Goal: Transaction & Acquisition: Book appointment/travel/reservation

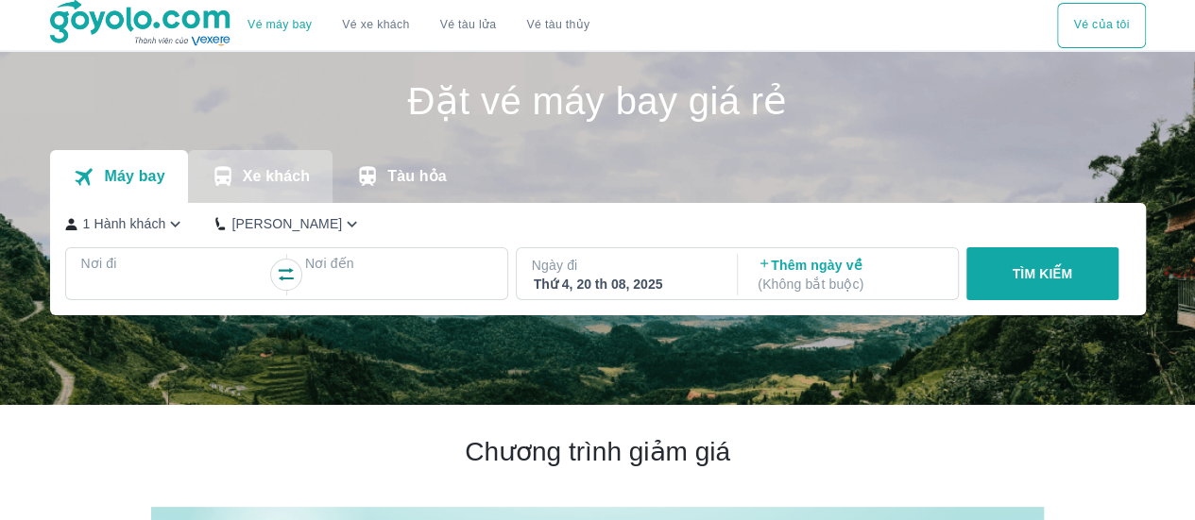
click at [286, 174] on p "Xe khách" at bounding box center [276, 176] width 67 height 19
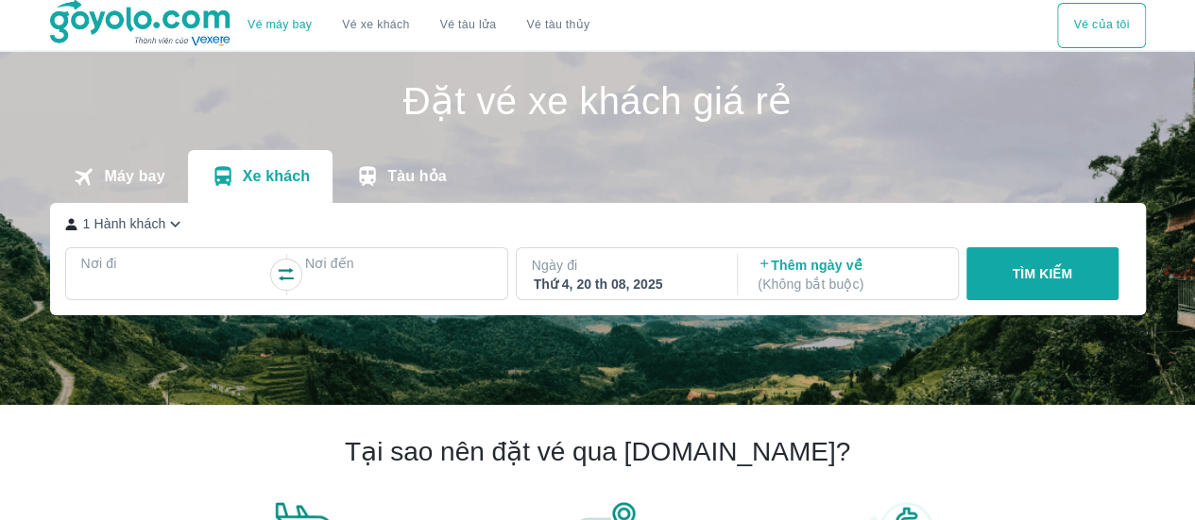
click at [172, 230] on icon "button" at bounding box center [175, 224] width 20 height 20
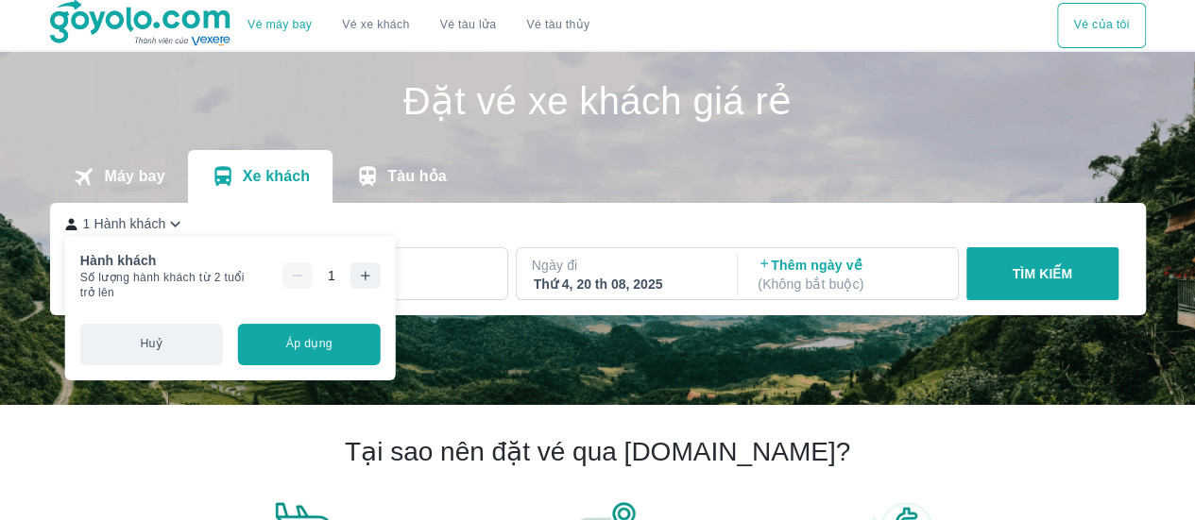
click at [361, 275] on icon "button" at bounding box center [365, 275] width 9 height 9
click at [359, 275] on icon "button" at bounding box center [365, 275] width 15 height 15
click at [336, 340] on button "Áp dụng" at bounding box center [309, 345] width 143 height 42
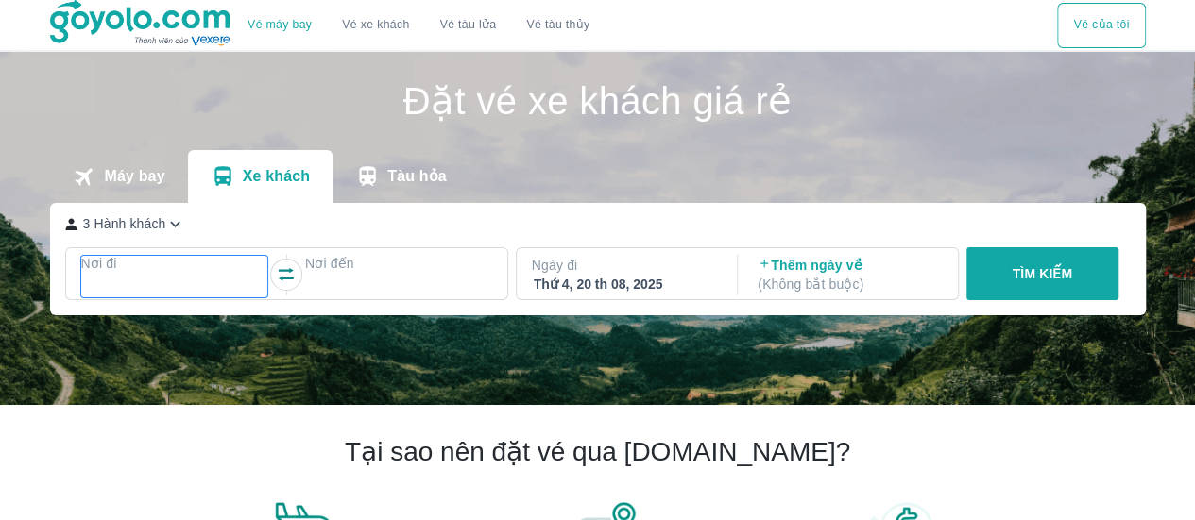
click at [185, 278] on div at bounding box center [174, 286] width 183 height 23
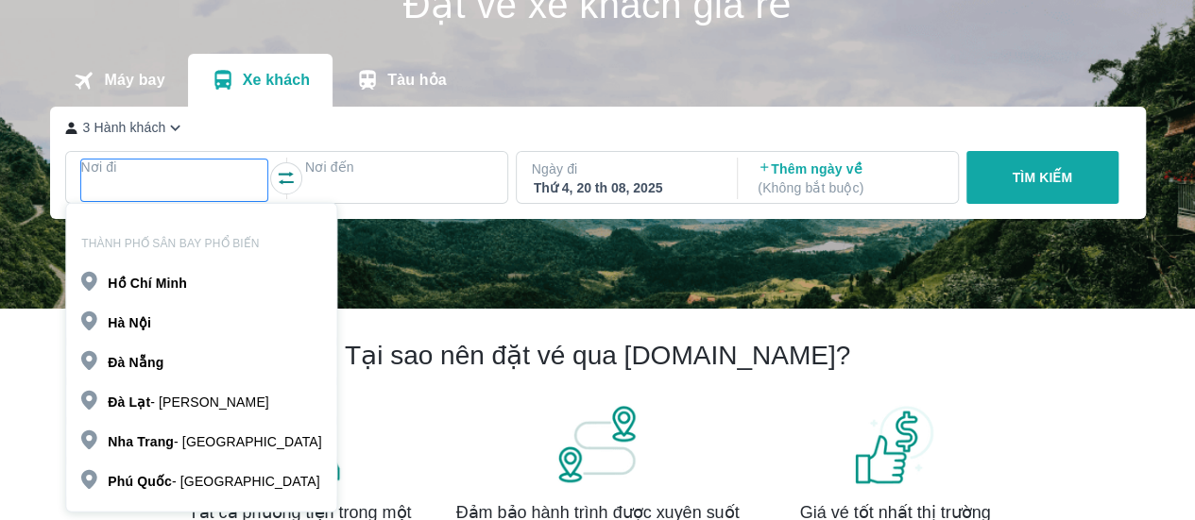
scroll to position [109, 0]
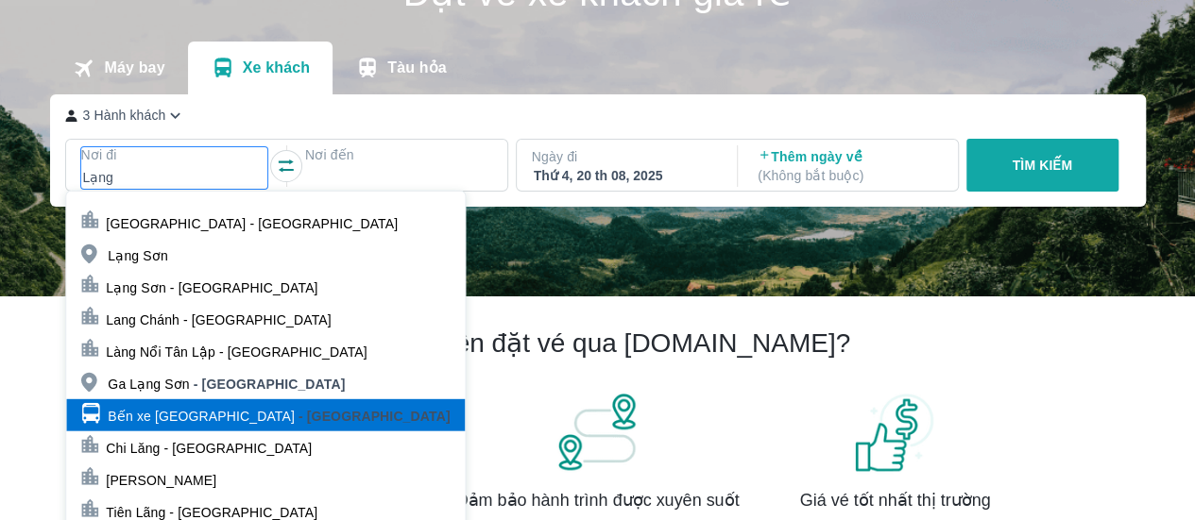
type input "Lạng"
click at [182, 423] on p "Bến xe [GEOGRAPHIC_DATA]" at bounding box center [201, 416] width 187 height 19
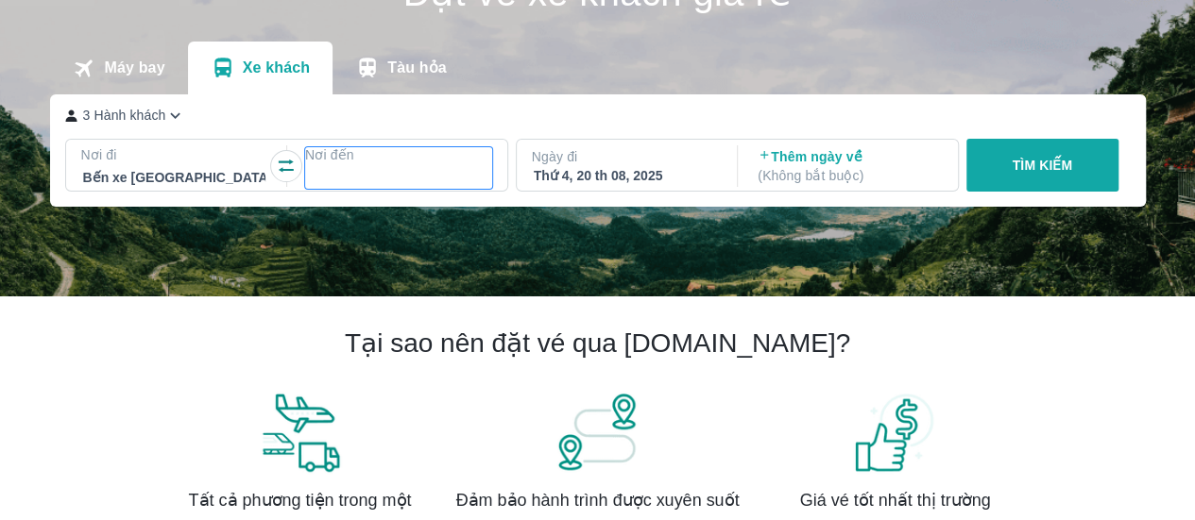
click at [355, 184] on div at bounding box center [398, 177] width 183 height 23
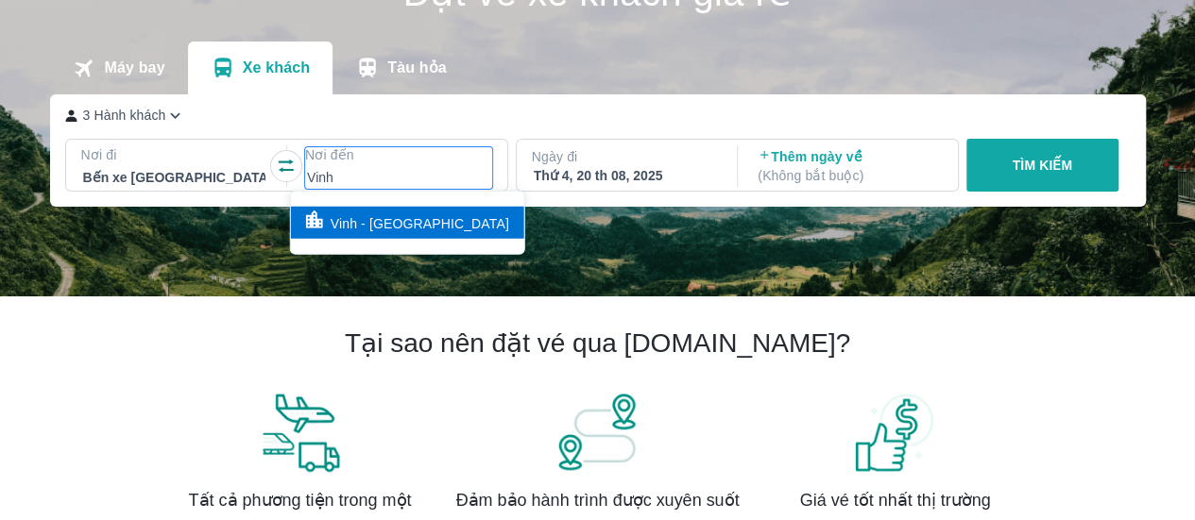
type input "Vinh"
click at [377, 214] on p "Vinh - [GEOGRAPHIC_DATA]" at bounding box center [420, 223] width 179 height 19
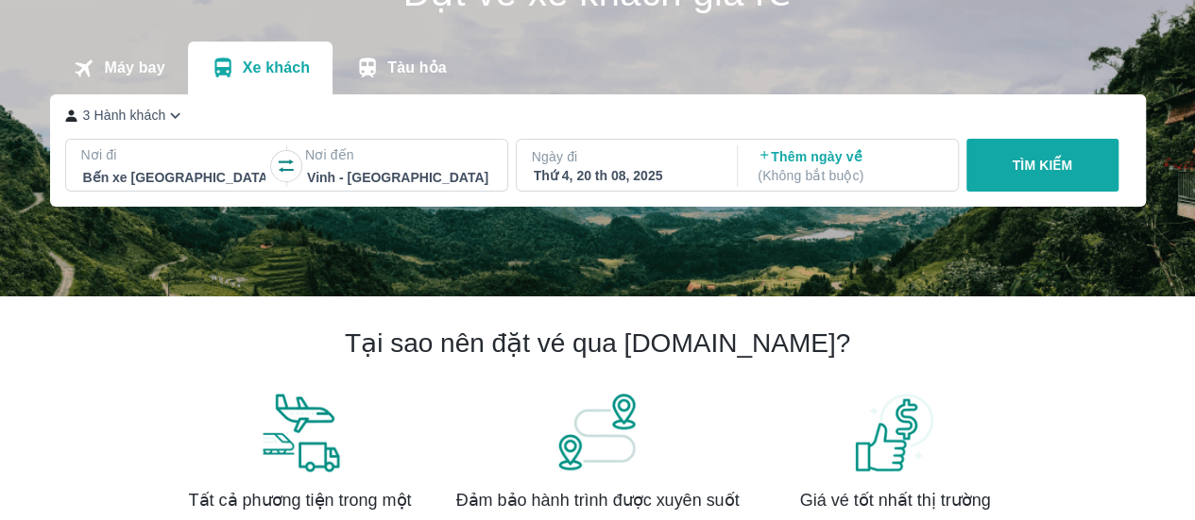
click at [685, 180] on div "Thứ 4, 20 th 08, 2025" at bounding box center [625, 175] width 183 height 19
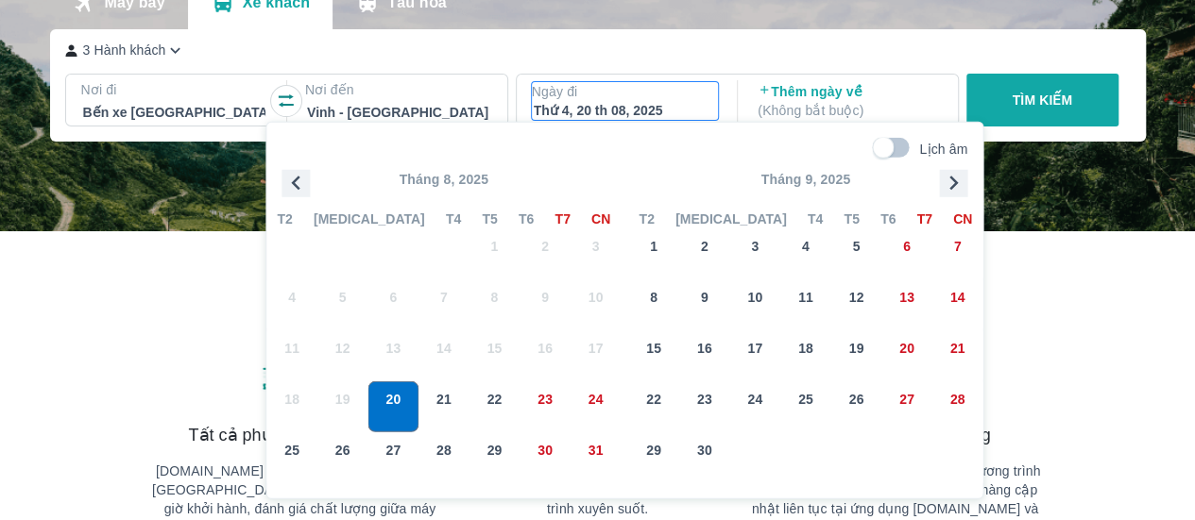
scroll to position [193, 0]
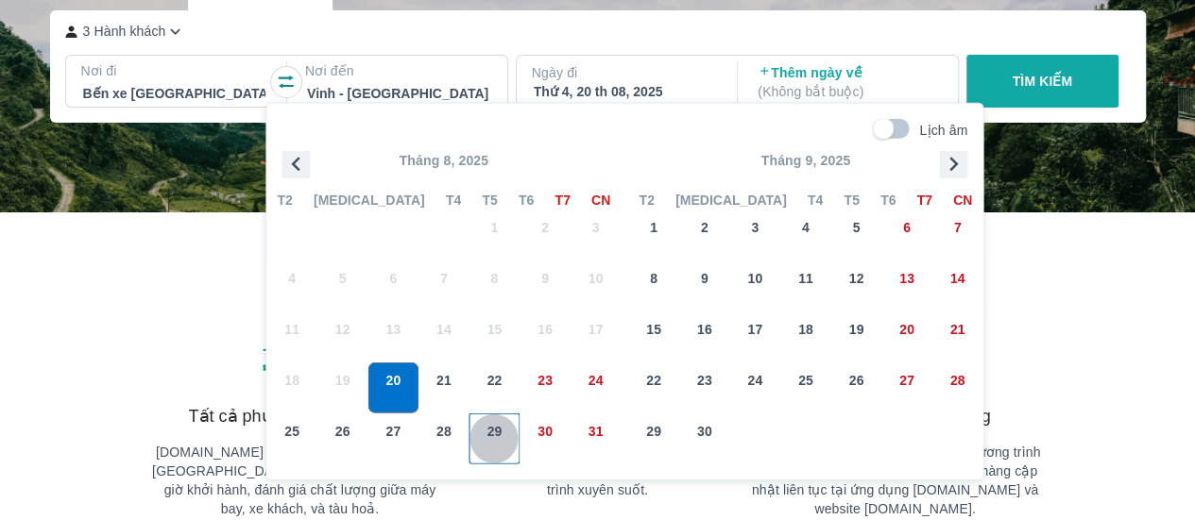
click at [498, 432] on span "29" at bounding box center [493, 431] width 15 height 19
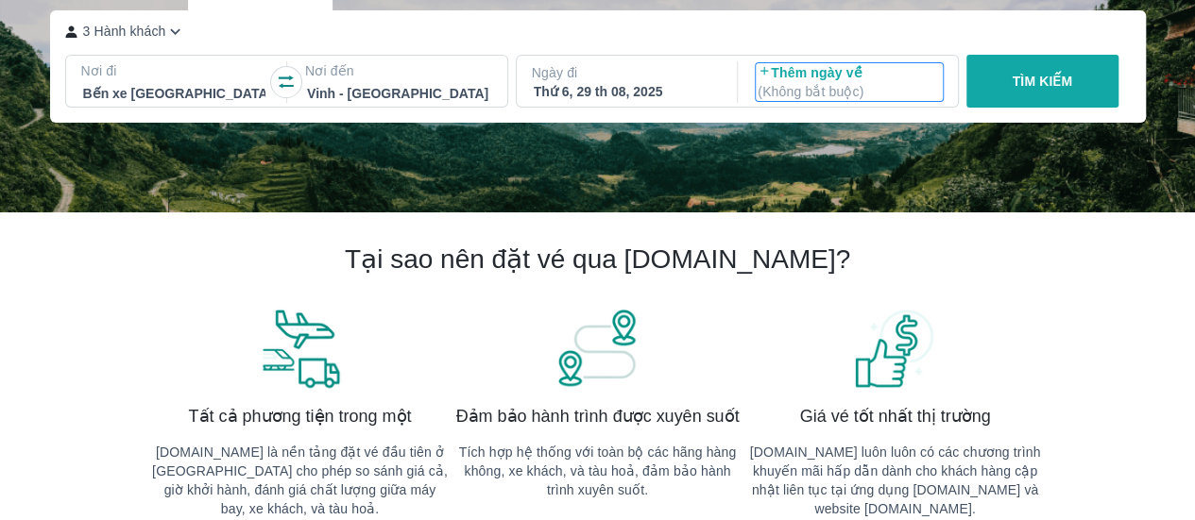
click at [832, 83] on p "( Không bắt buộc )" at bounding box center [849, 91] width 183 height 19
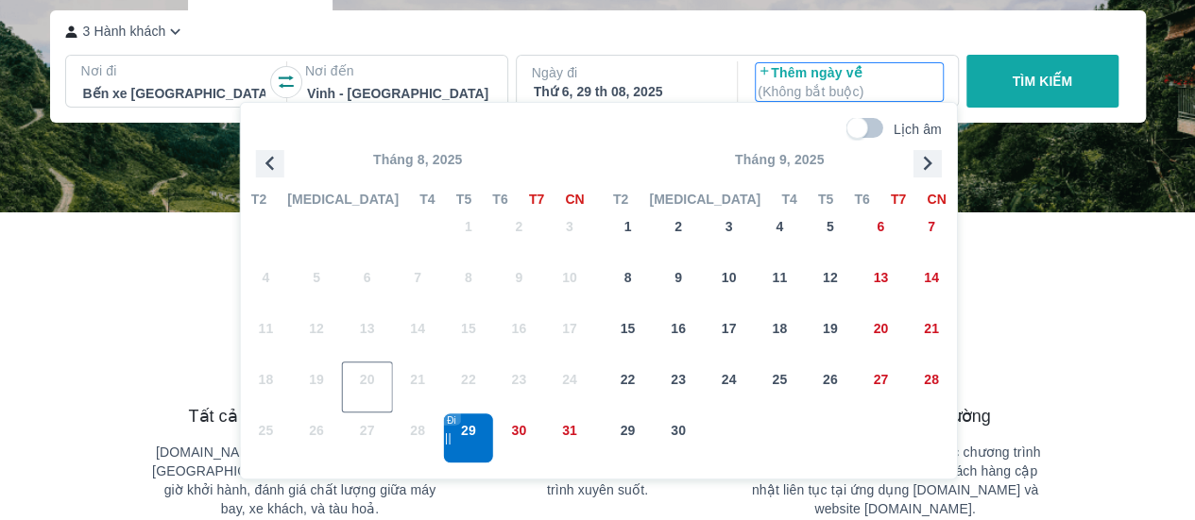
scroll to position [109, 0]
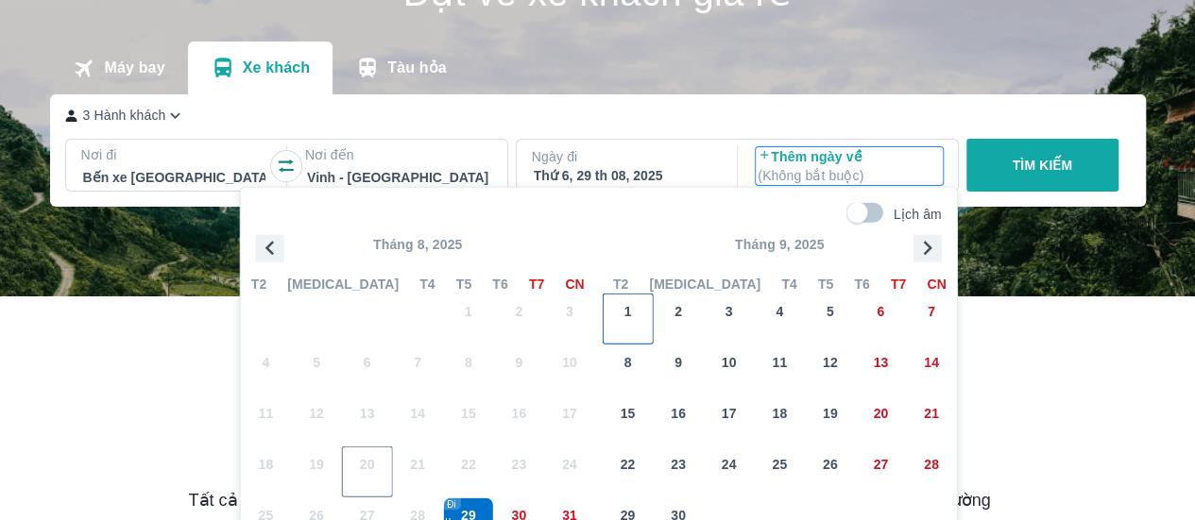
click at [635, 311] on div "1" at bounding box center [628, 319] width 49 height 49
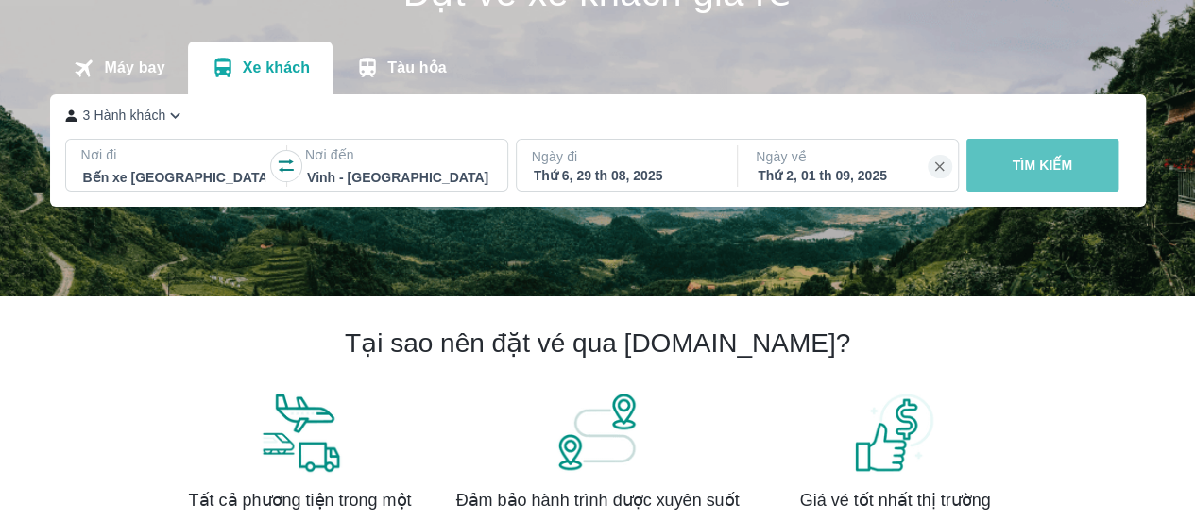
click at [1054, 163] on p "TÌM KIẾM" at bounding box center [1042, 165] width 60 height 19
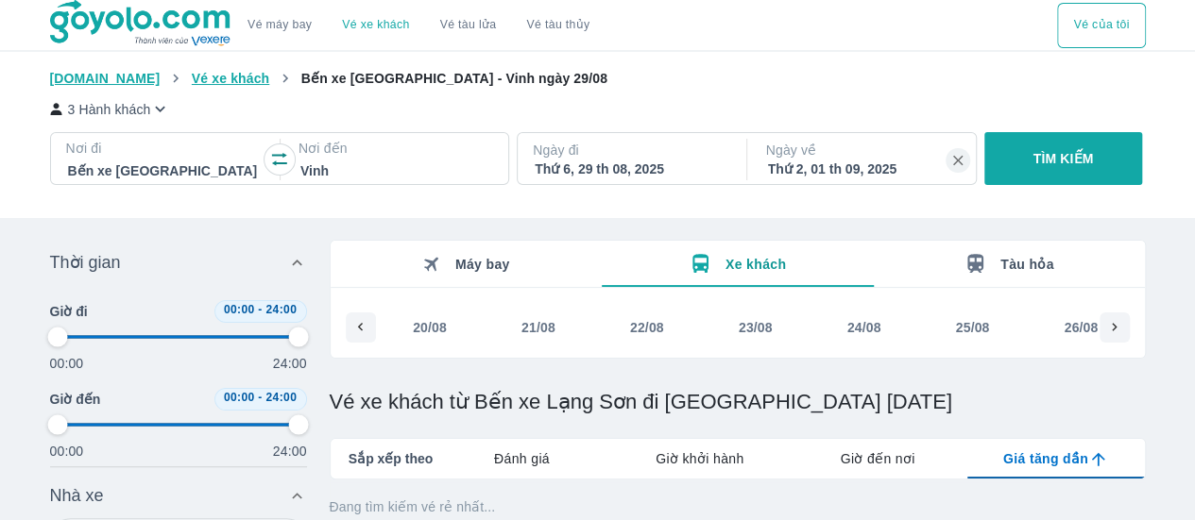
scroll to position [0, 392]
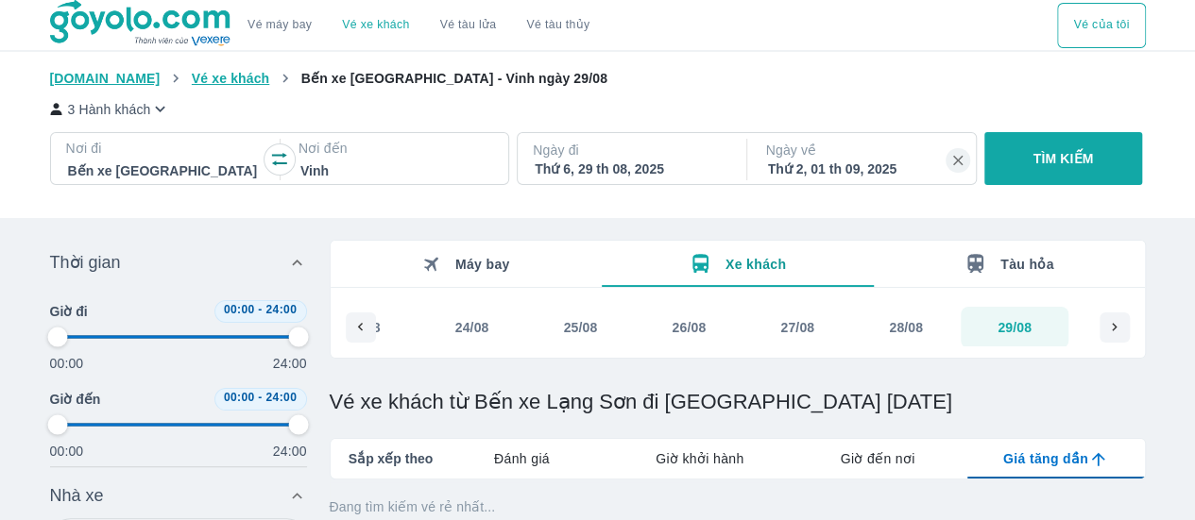
type input "97.9166666666667"
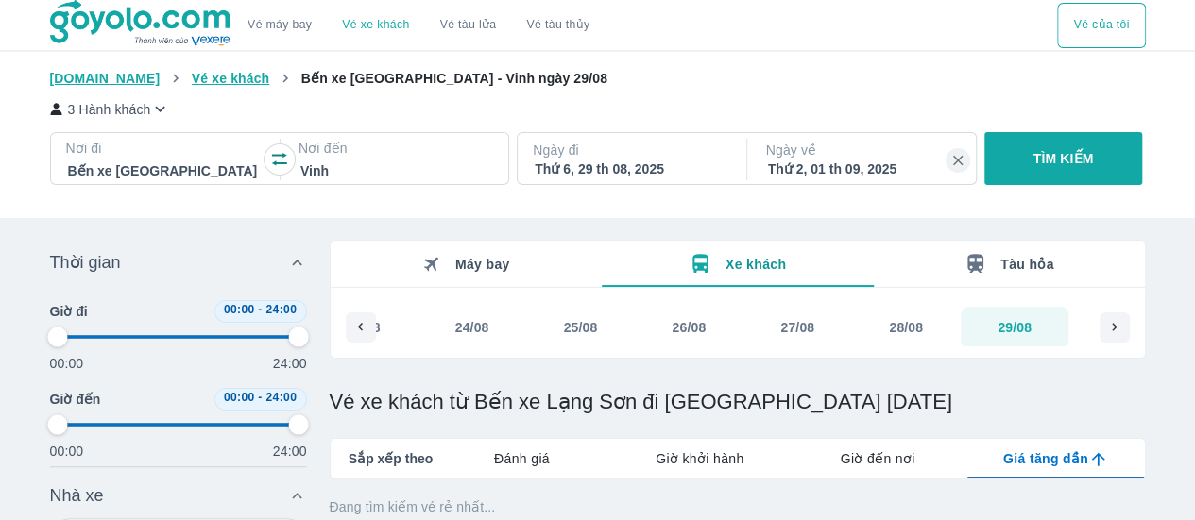
type input "97.9166666666667"
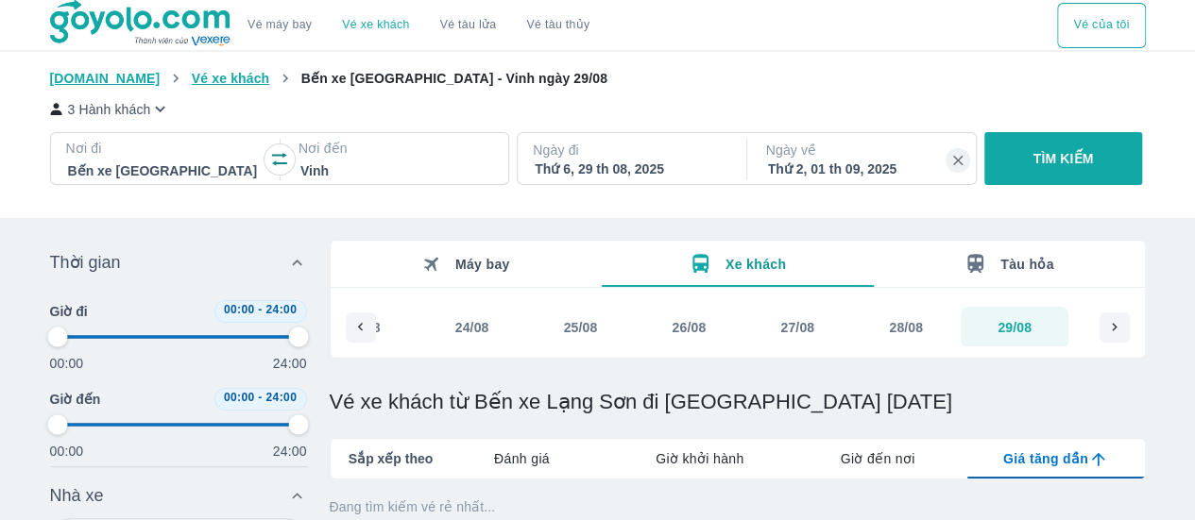
type input "97.9166666666667"
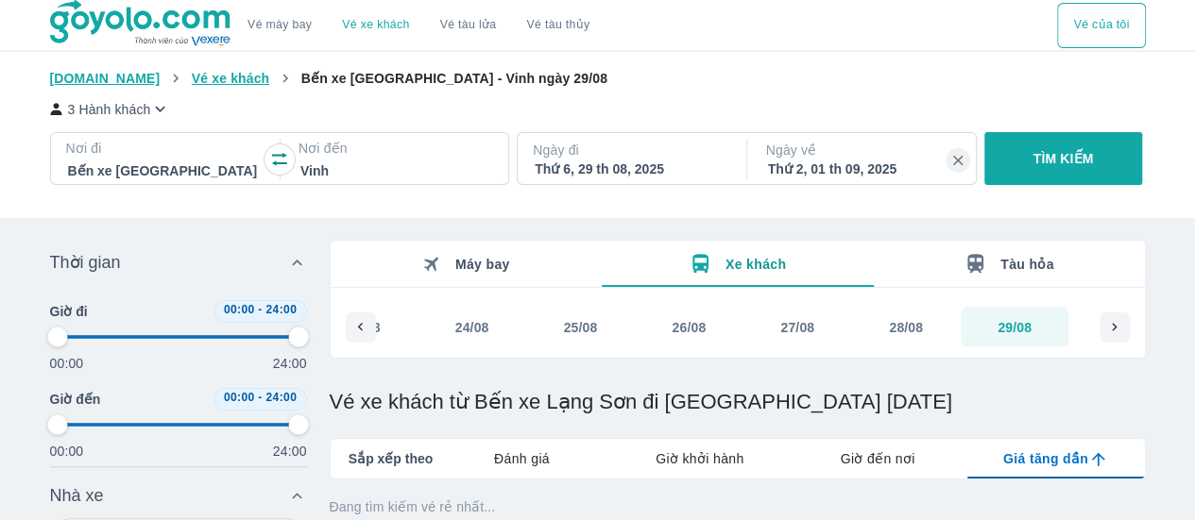
type input "97.9166666666667"
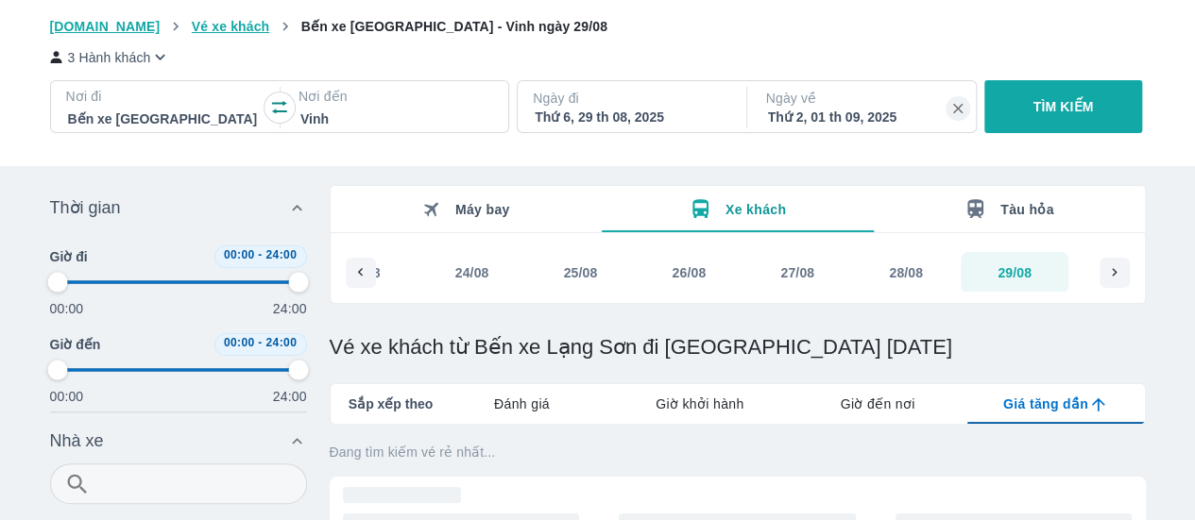
type input "97.9166666666667"
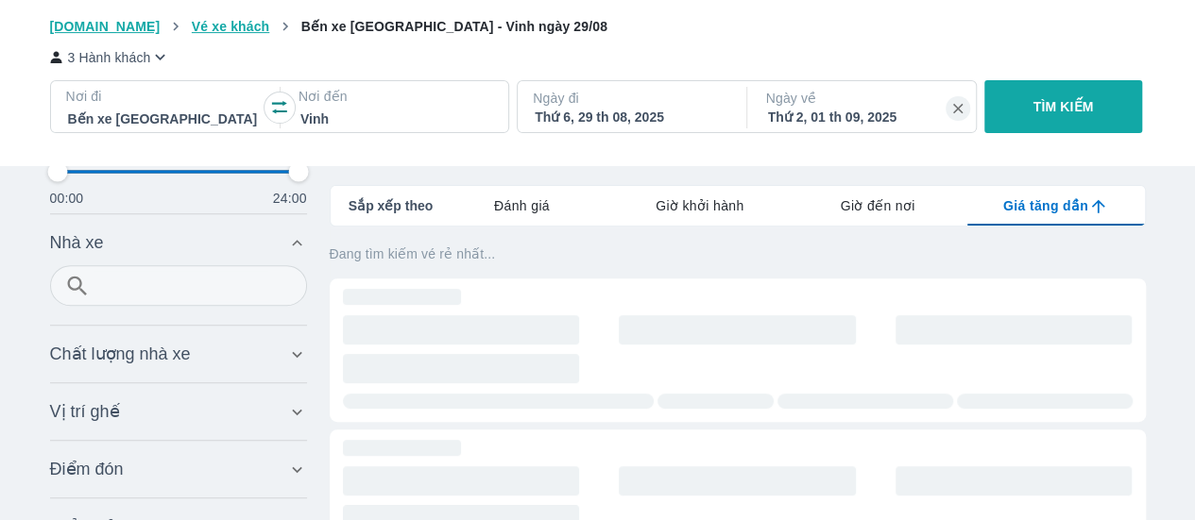
scroll to position [283, 0]
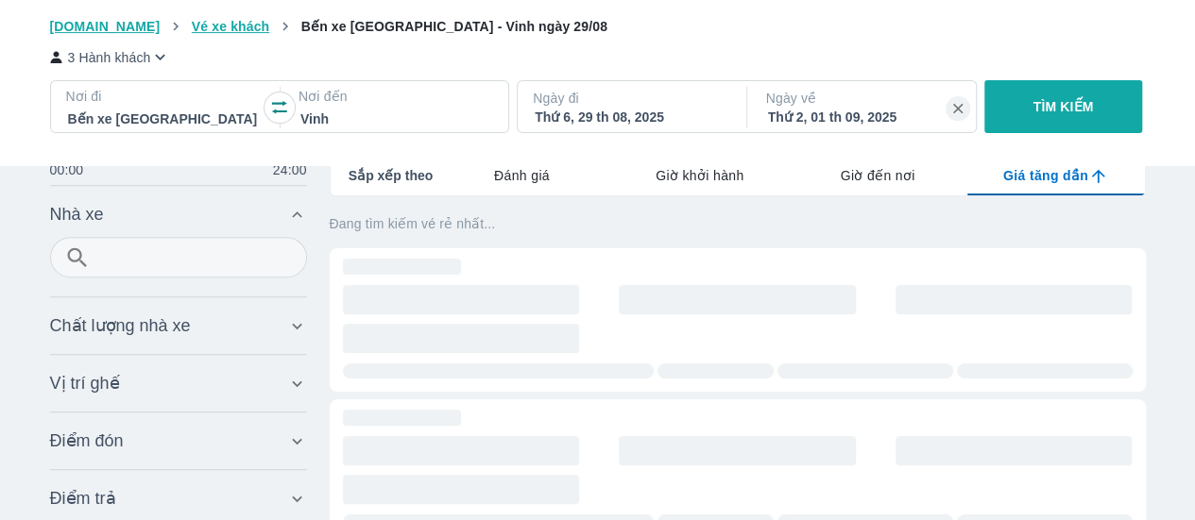
type input "97.9166666666667"
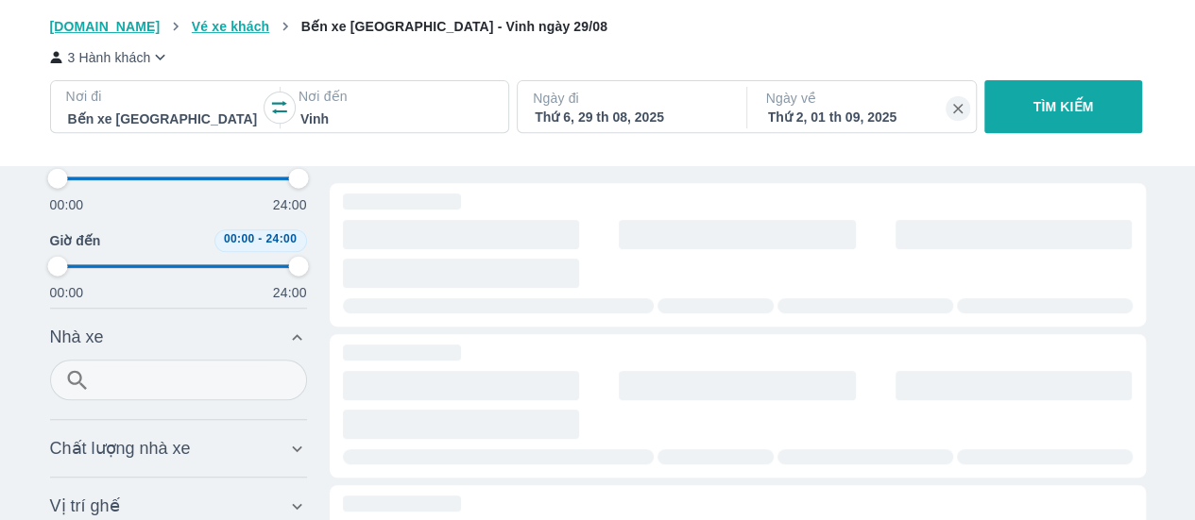
scroll to position [282, 0]
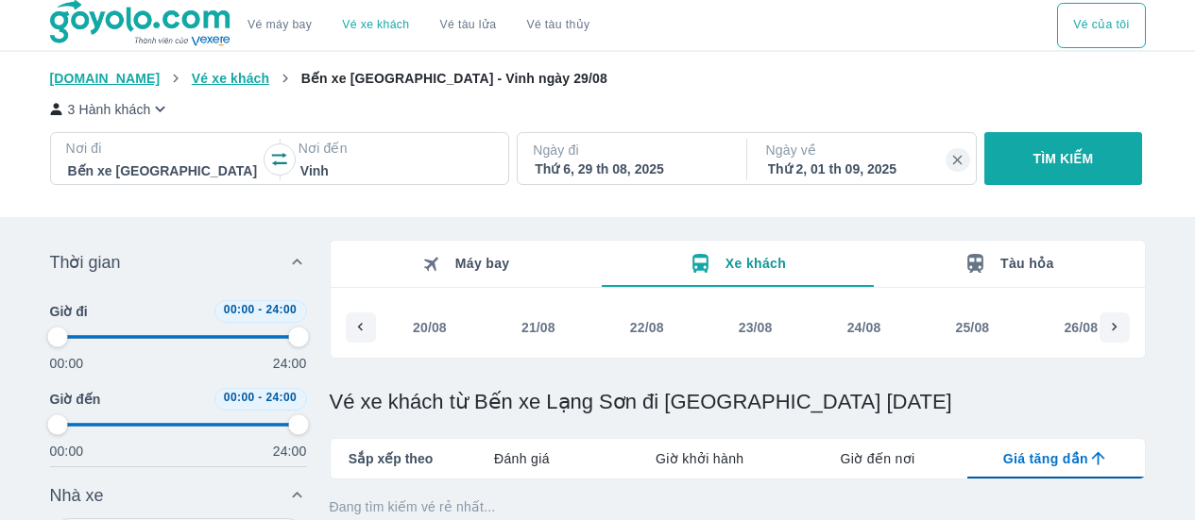
scroll to position [282, 0]
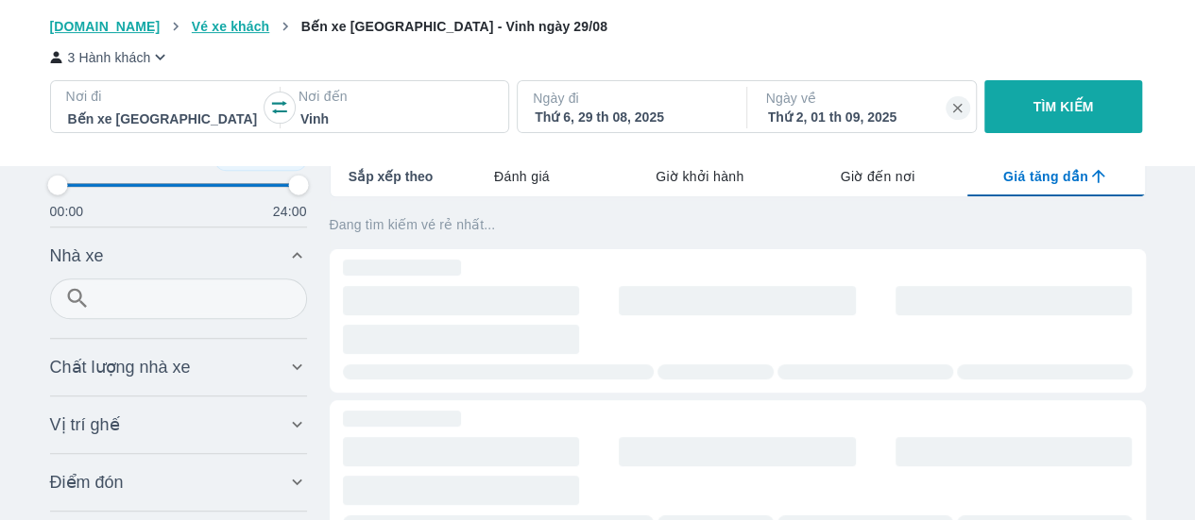
type input "97.9166666666667"
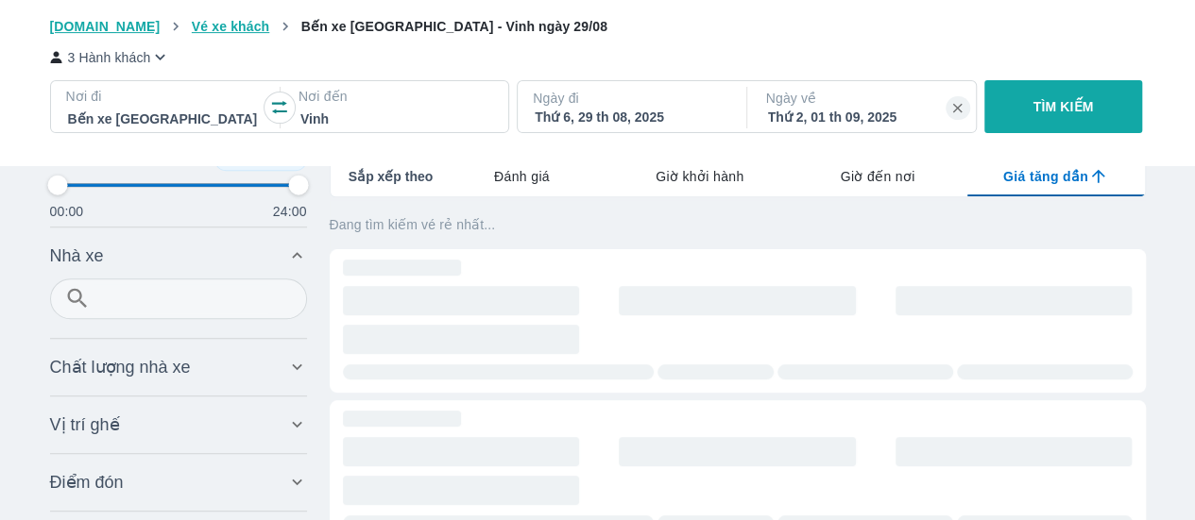
type input "97.9166666666667"
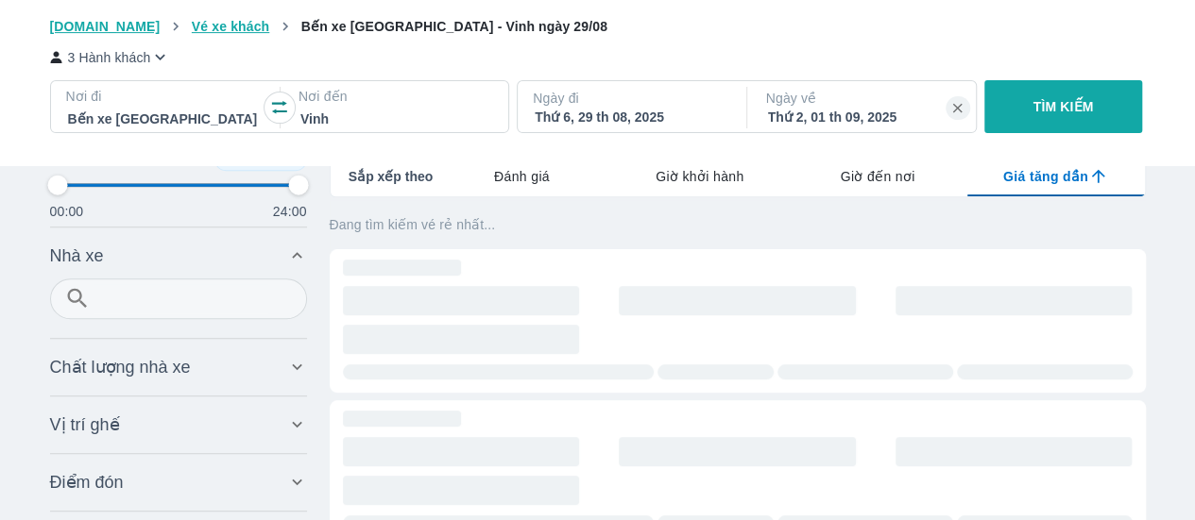
type input "97.9166666666667"
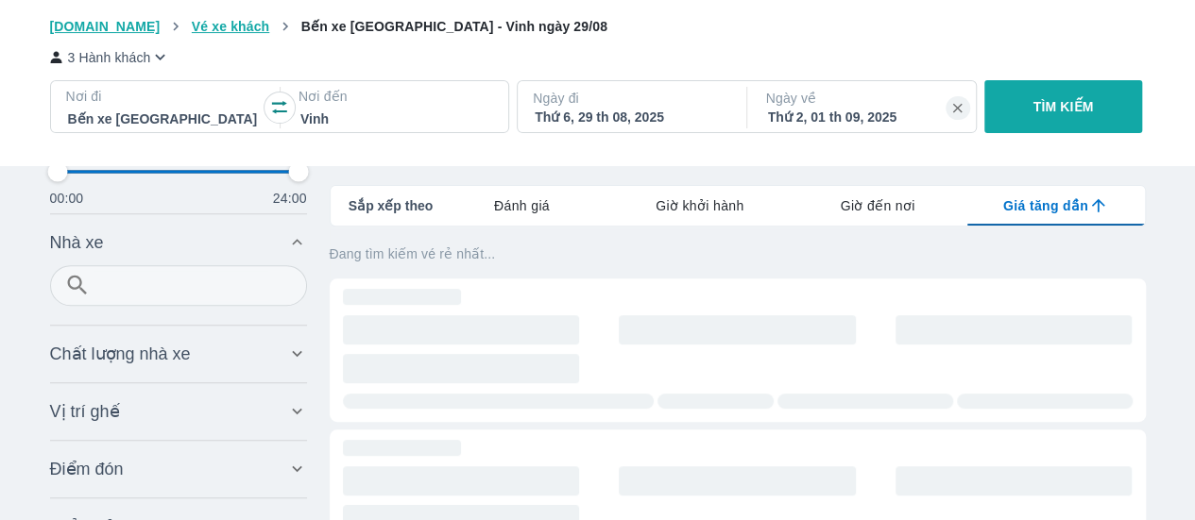
scroll to position [282, 0]
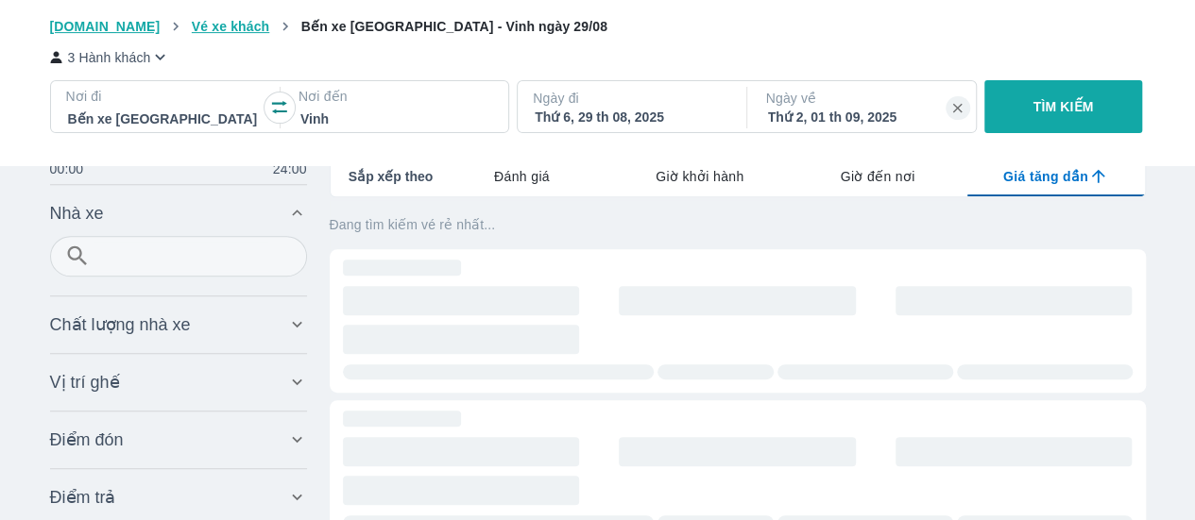
click at [450, 222] on p "Đang tìm kiếm vé rẻ nhất..." at bounding box center [738, 224] width 816 height 19
click at [460, 313] on span at bounding box center [461, 300] width 237 height 29
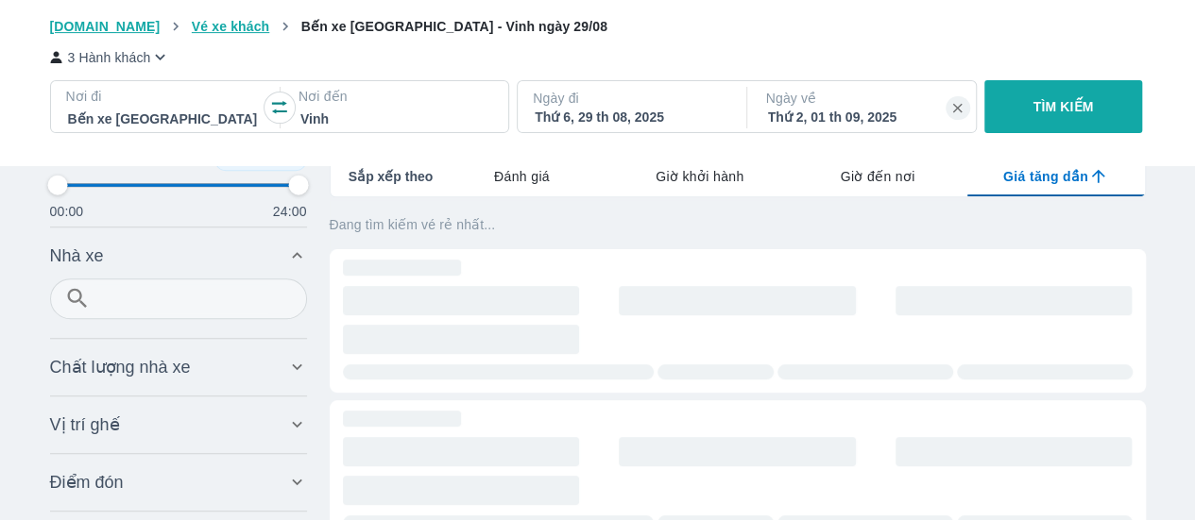
scroll to position [0, 0]
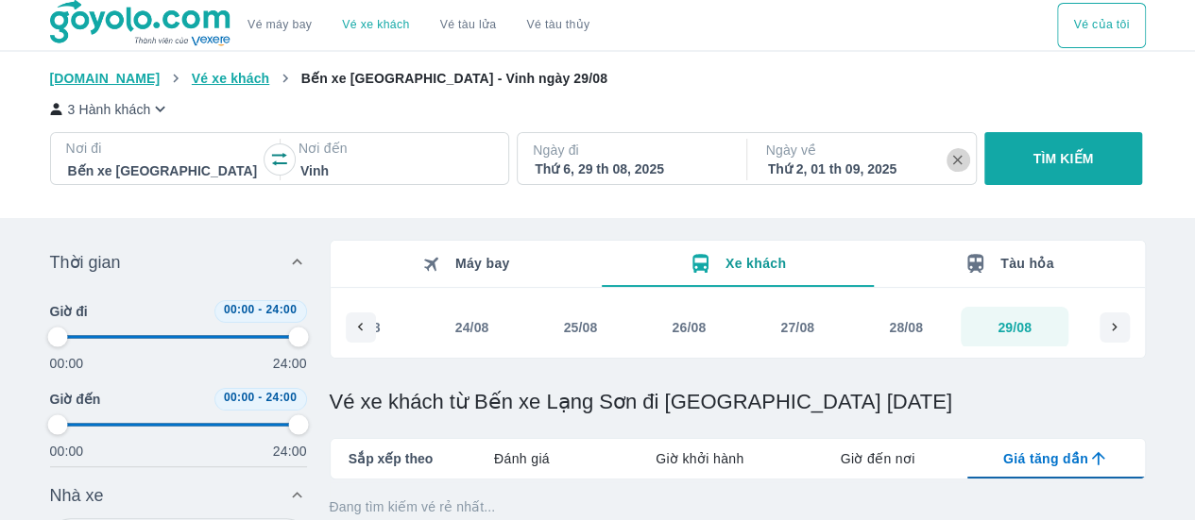
click at [954, 162] on icon "button" at bounding box center [957, 160] width 17 height 17
type input "97.9166666666667"
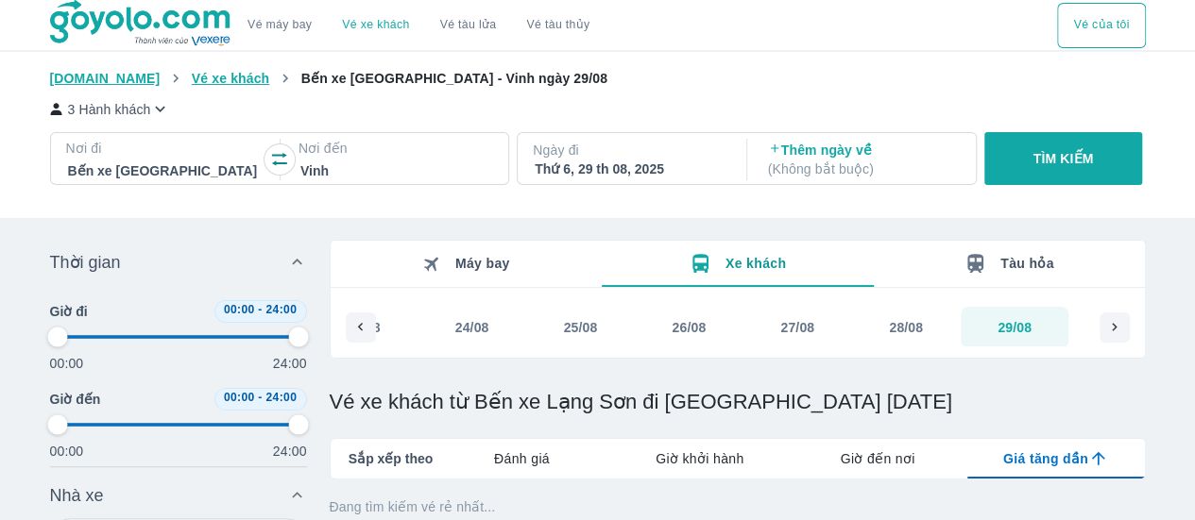
type input "97.9166666666667"
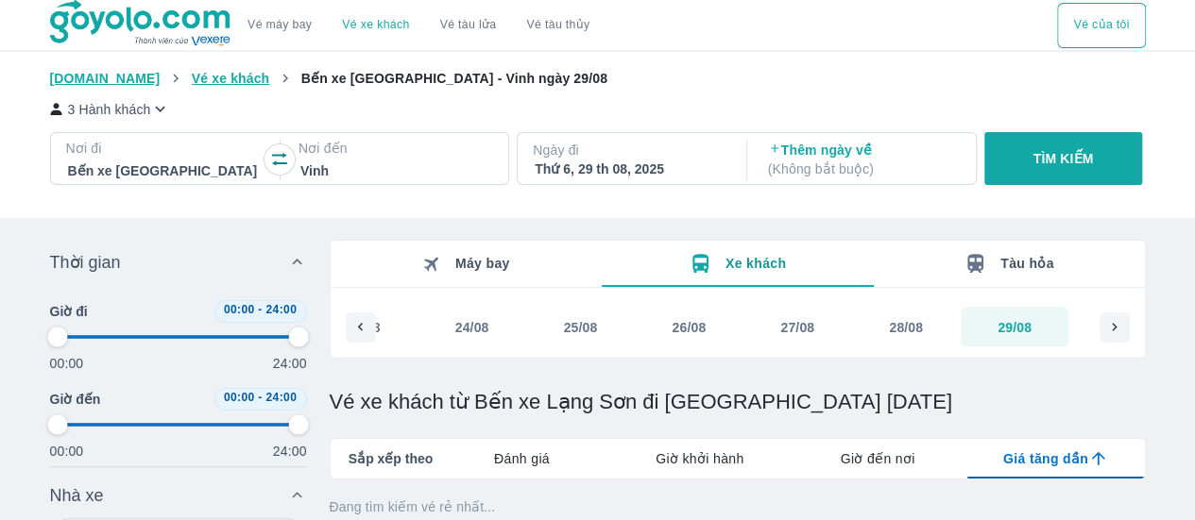
type input "97.9166666666667"
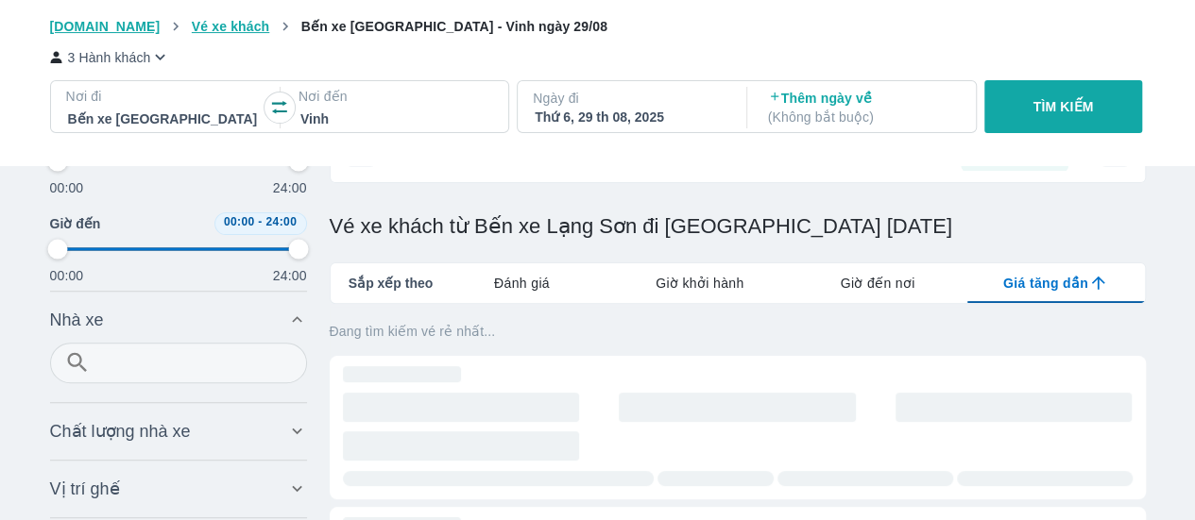
scroll to position [189, 0]
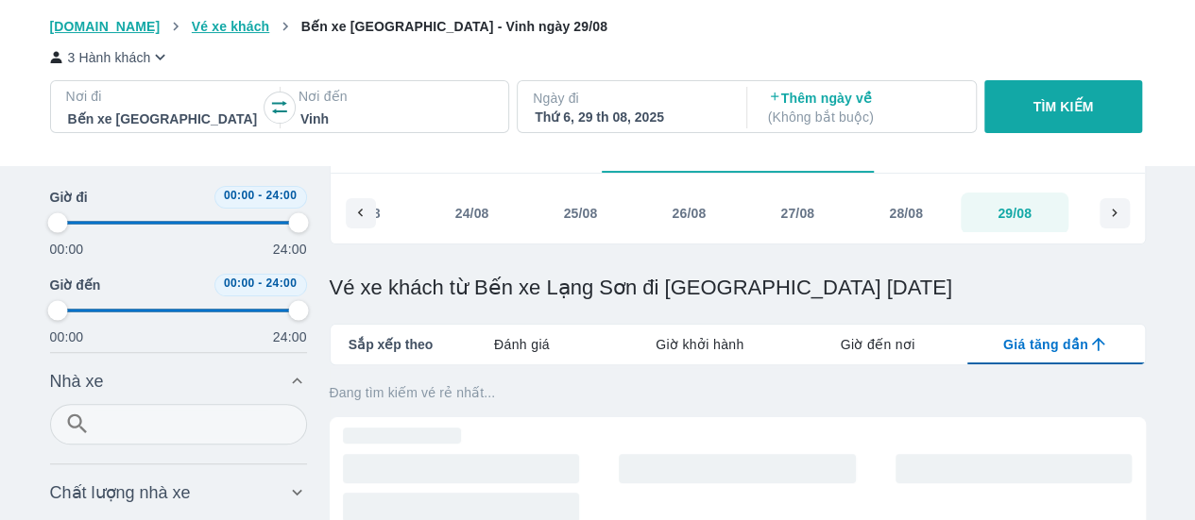
scroll to position [109, 0]
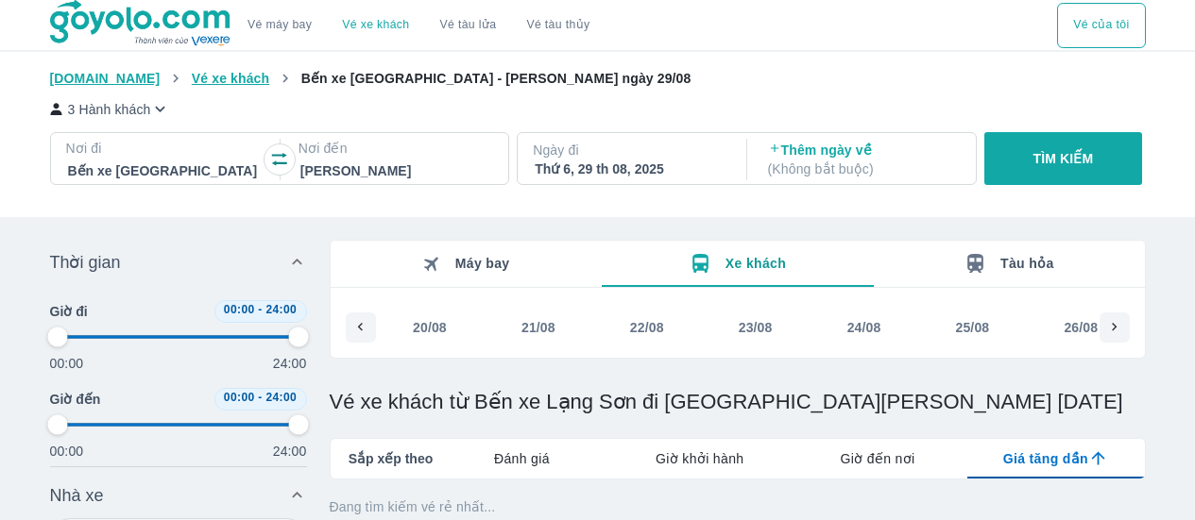
type input "97.9166666666667"
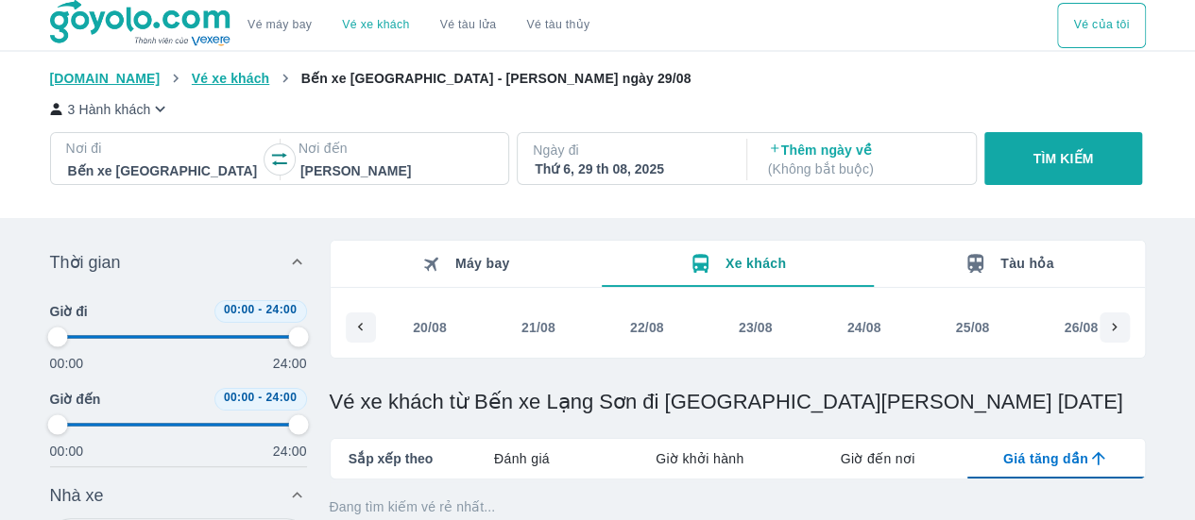
type input "97.9166666666667"
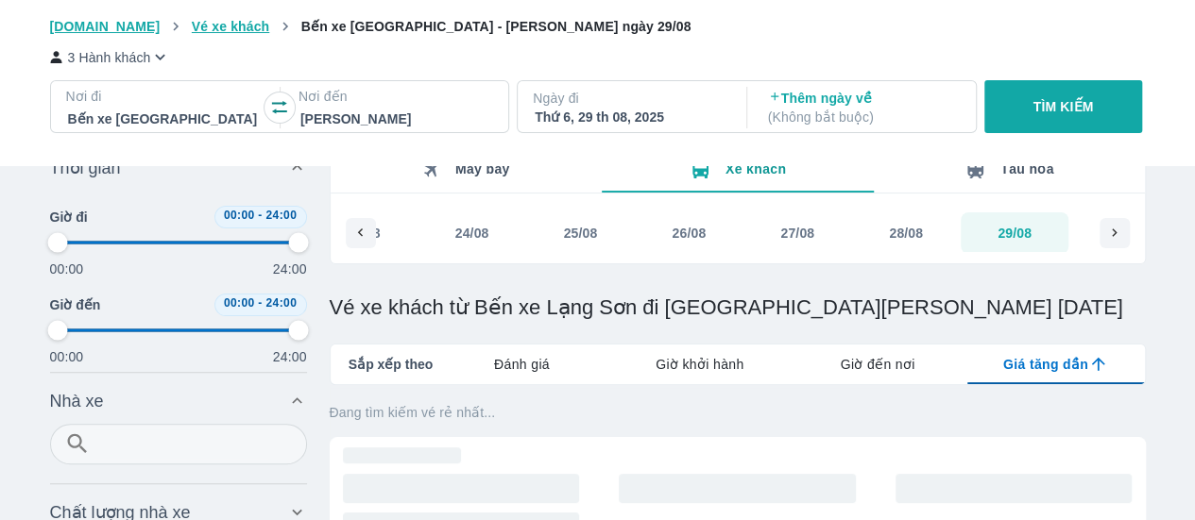
type input "97.9166666666667"
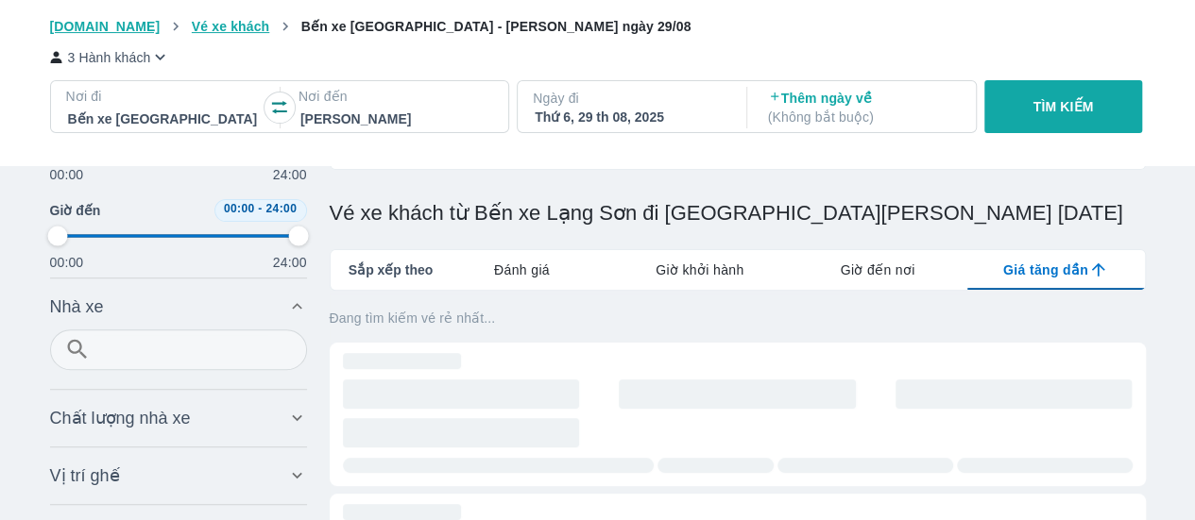
type input "97.9166666666667"
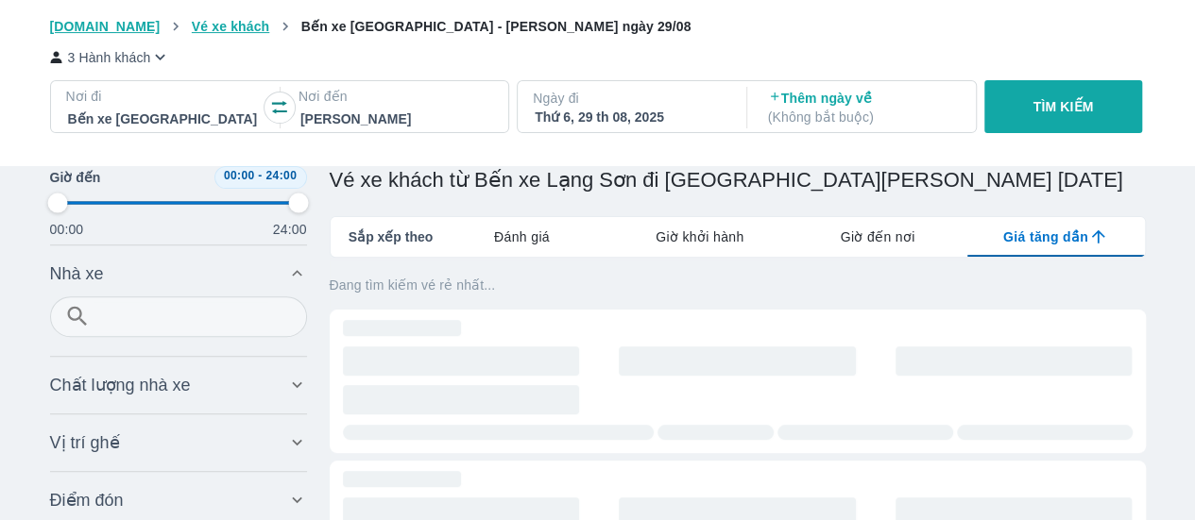
type input "97.9166666666667"
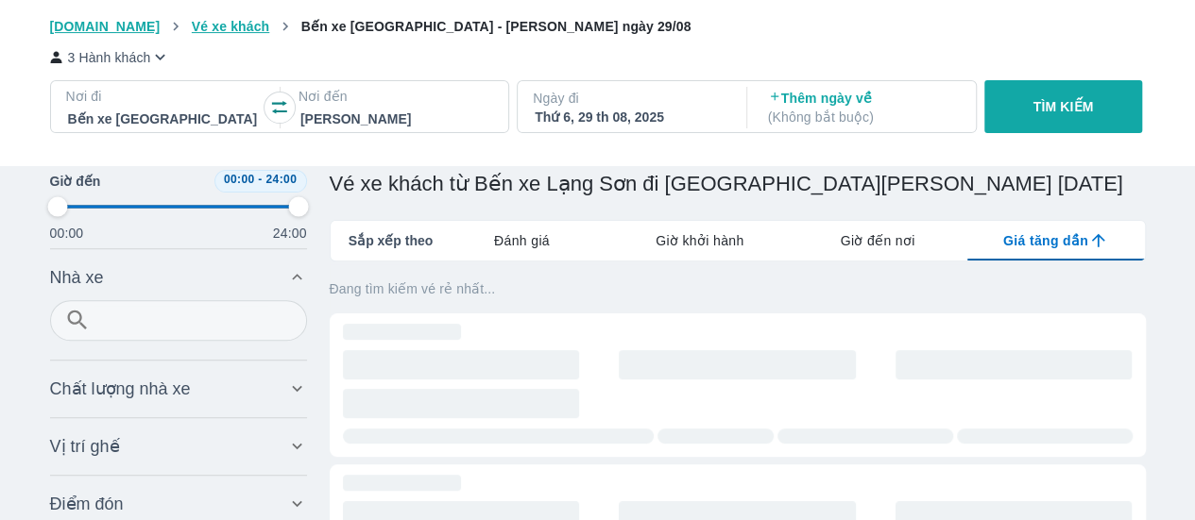
scroll to position [189, 0]
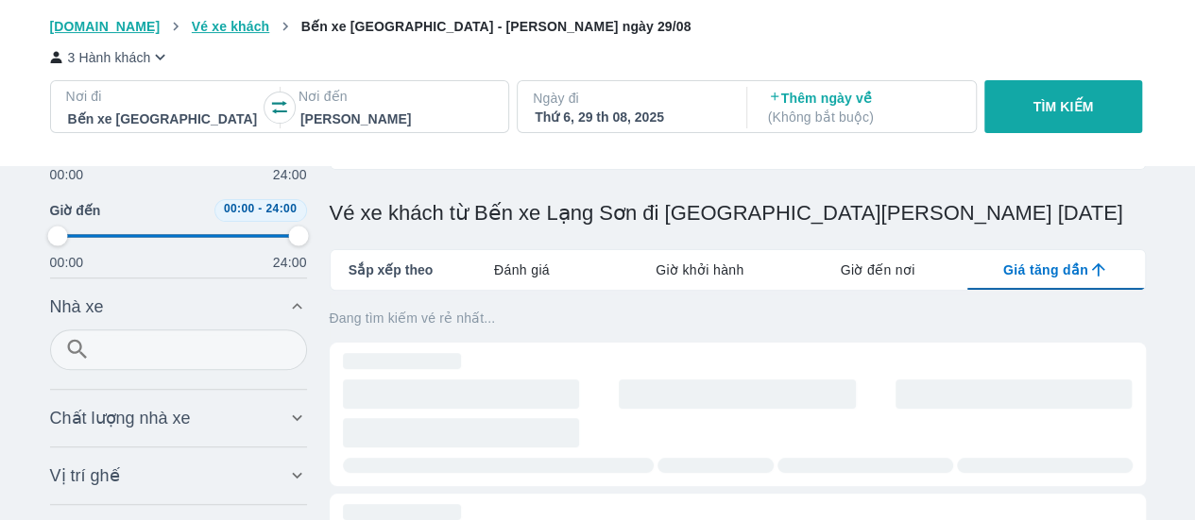
type input "97.9166666666667"
type input "18.75"
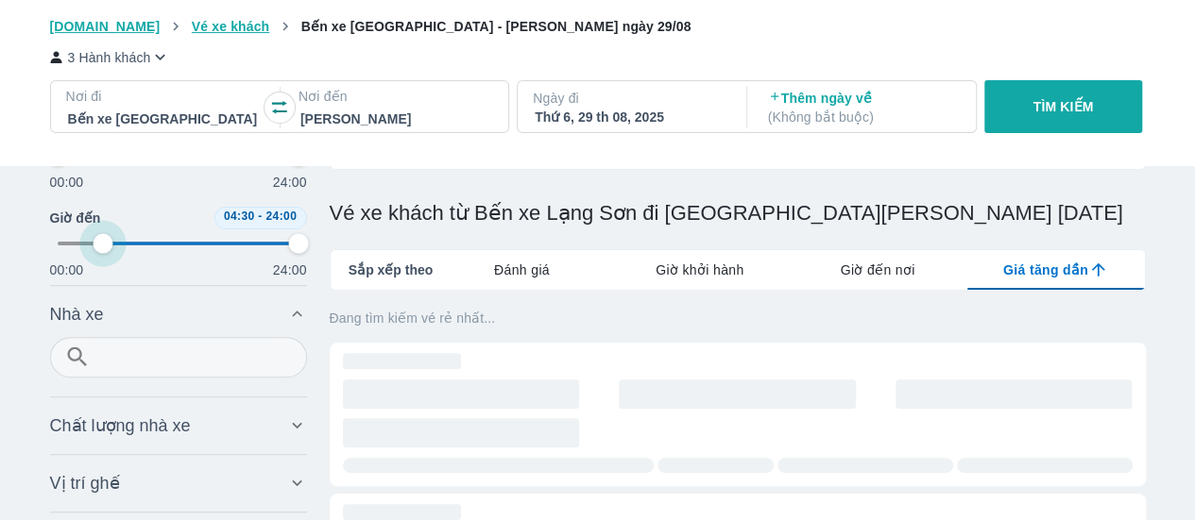
click at [102, 236] on span at bounding box center [179, 244] width 242 height 28
type input "97.9166666666667"
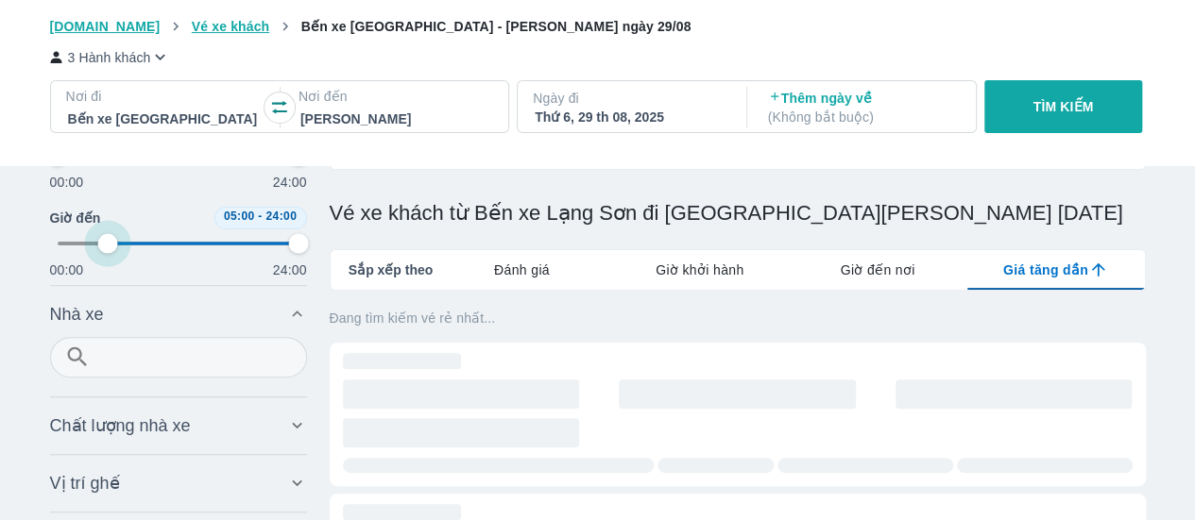
type input "20.8333333333333"
type input "97.9166666666667"
type input "20.8333333333333"
type input "97.9166666666667"
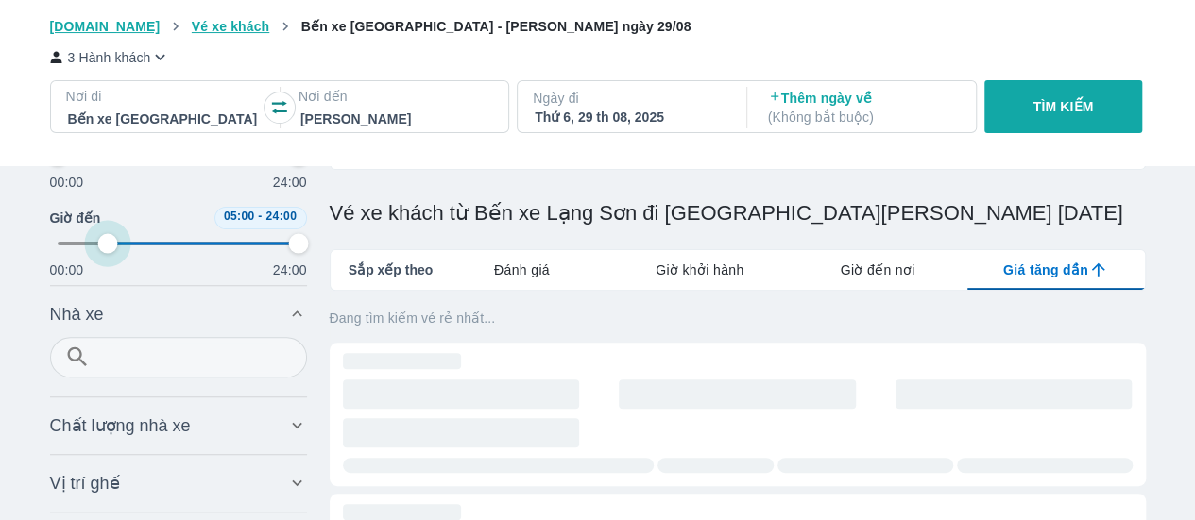
type input "97.9166666666667"
type input "18.75"
type input "97.9166666666667"
type input "14.5833333333333"
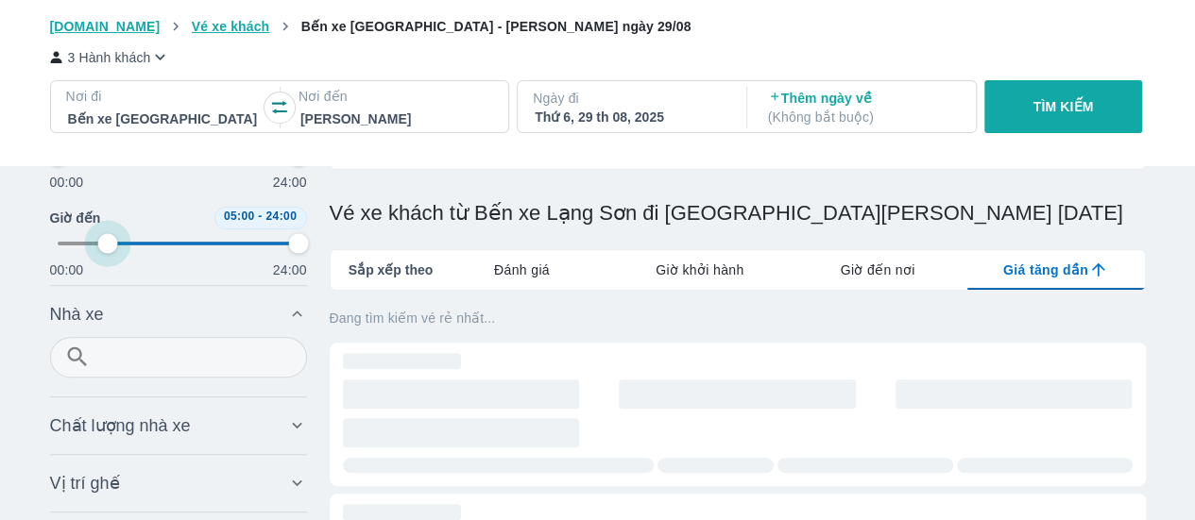
type input "97.9166666666667"
type input "10.4166666666667"
type input "97.9166666666667"
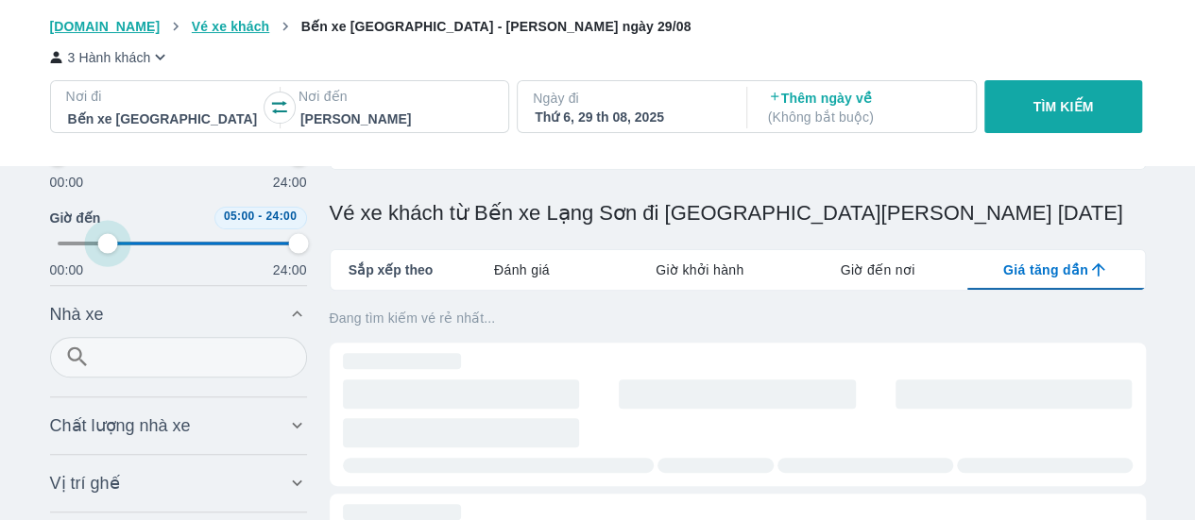
type input "4.16666666666667"
type input "97.9166666666667"
type input "0"
type input "97.9166666666667"
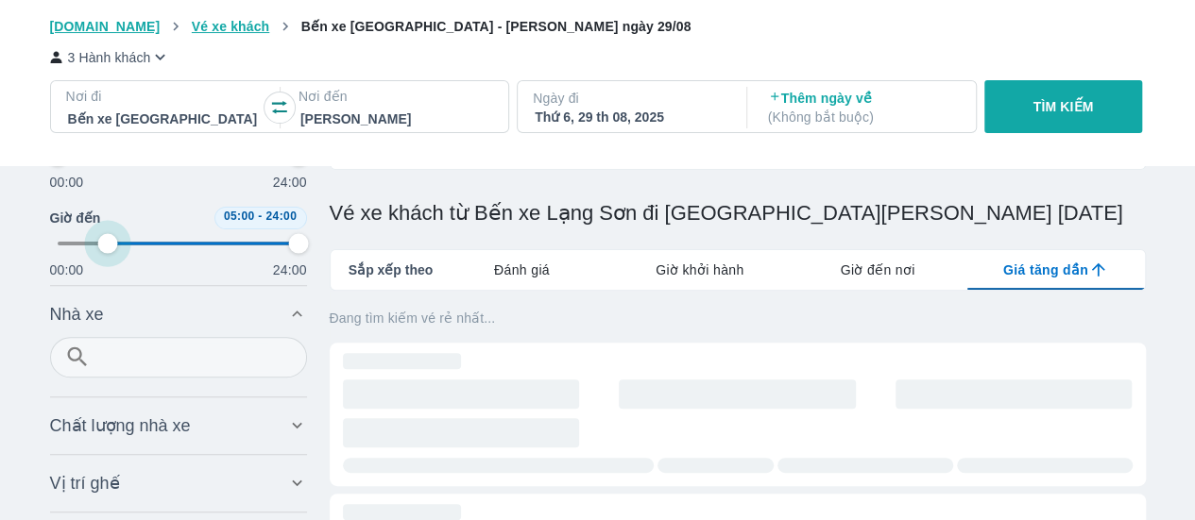
type input "97.9166666666667"
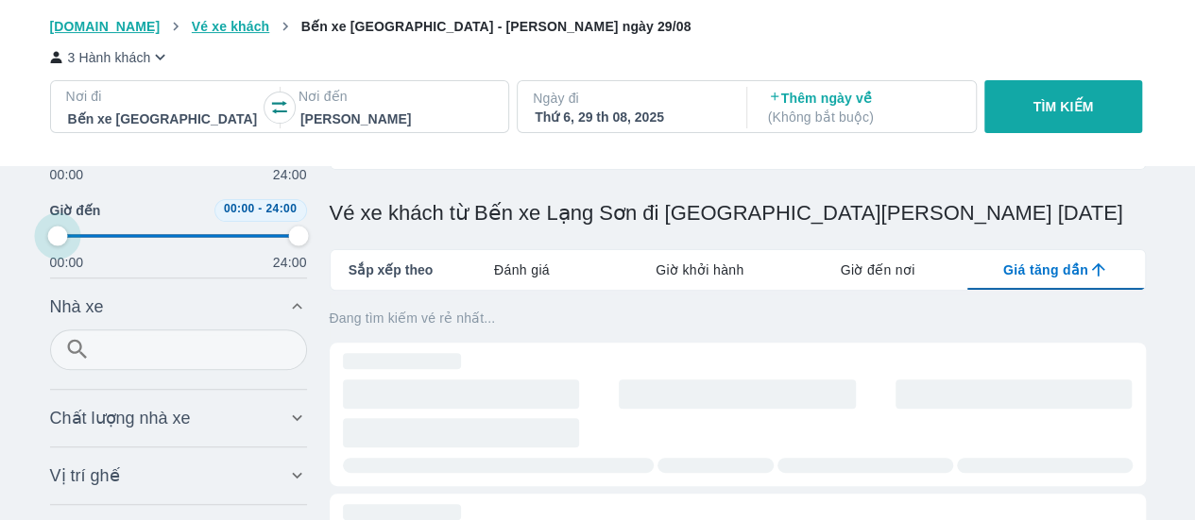
type input "97.9166666666667"
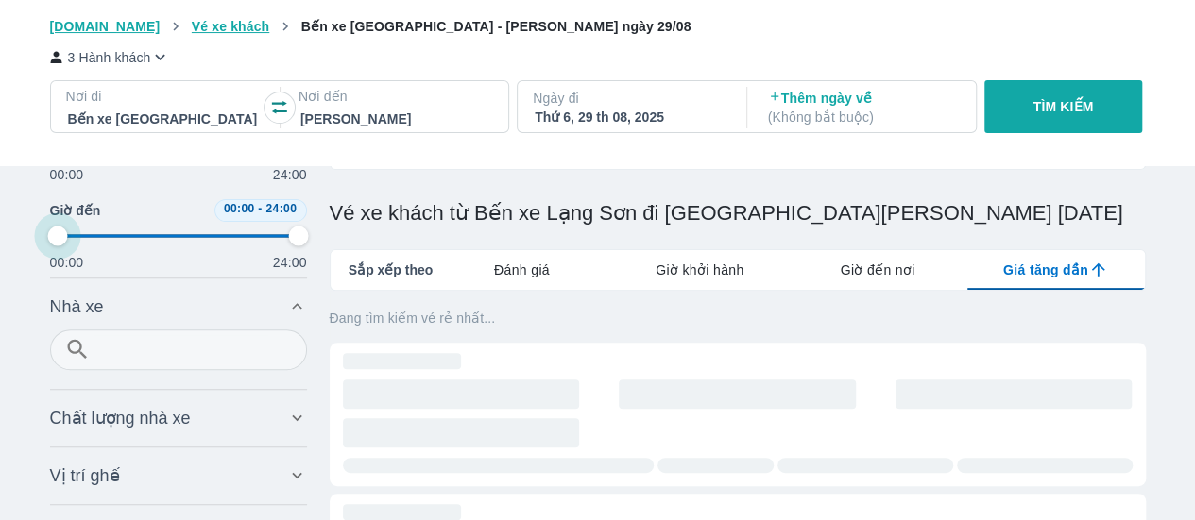
type input "97.9166666666667"
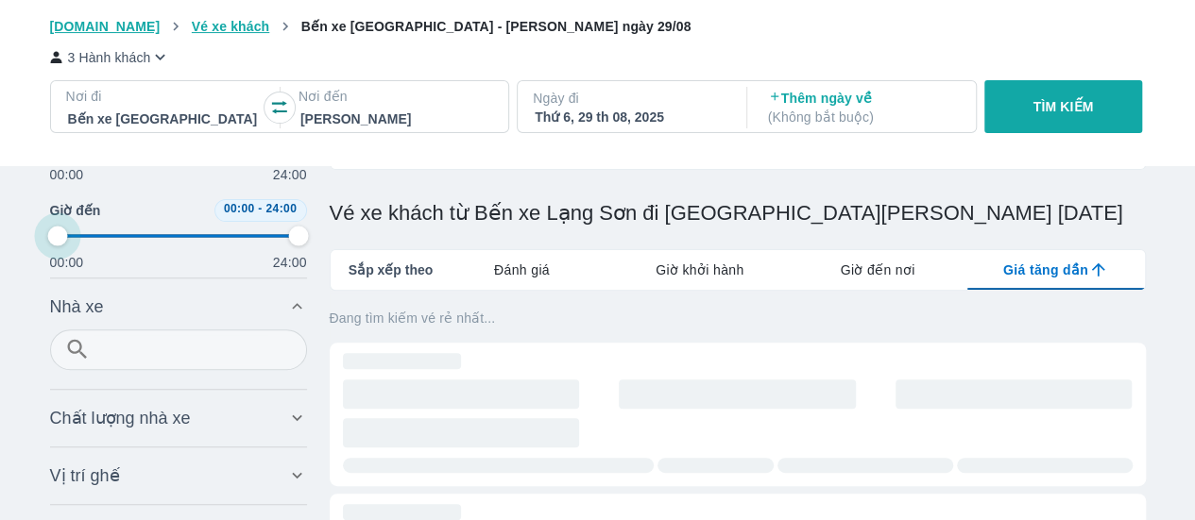
type input "97.9166666666667"
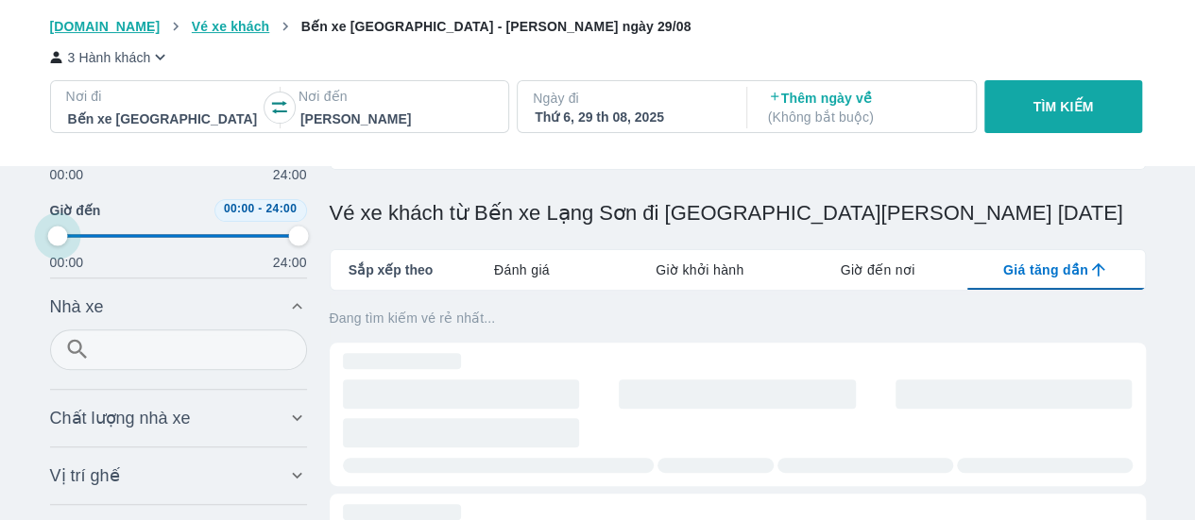
type input "97.9166666666667"
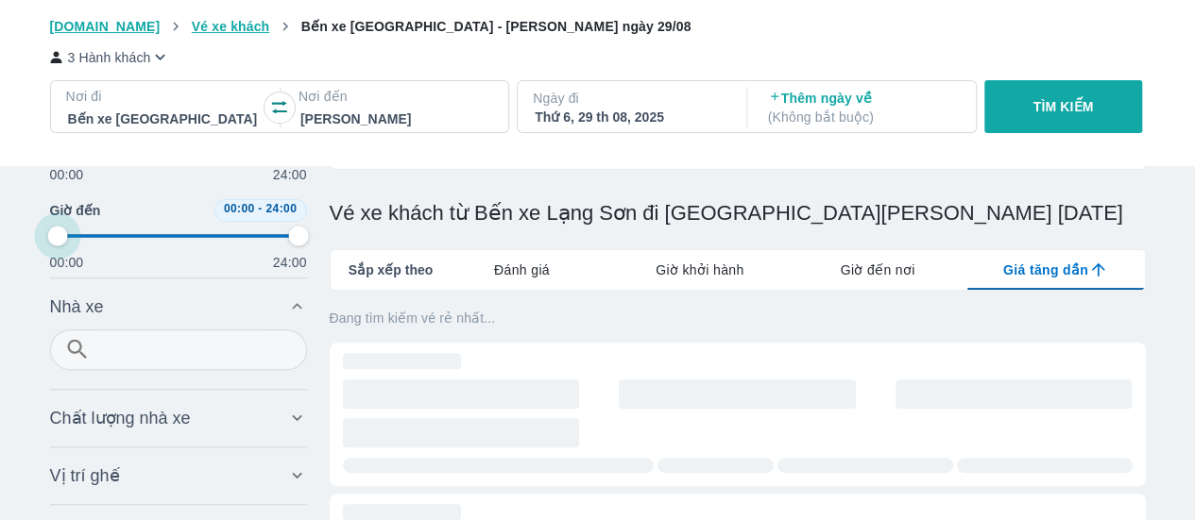
type input "97.9166666666667"
drag, startPoint x: 108, startPoint y: 245, endPoint x: 33, endPoint y: 252, distance: 75.0
click at [33, 252] on div "Vé xe khách từ Bến xe Lạng Sơn đi Vinh giá rẻ nhất ngày 20 tháng 8 Vé máy bay V…" at bounding box center [597, 492] width 1195 height 1362
type input "97.9166666666667"
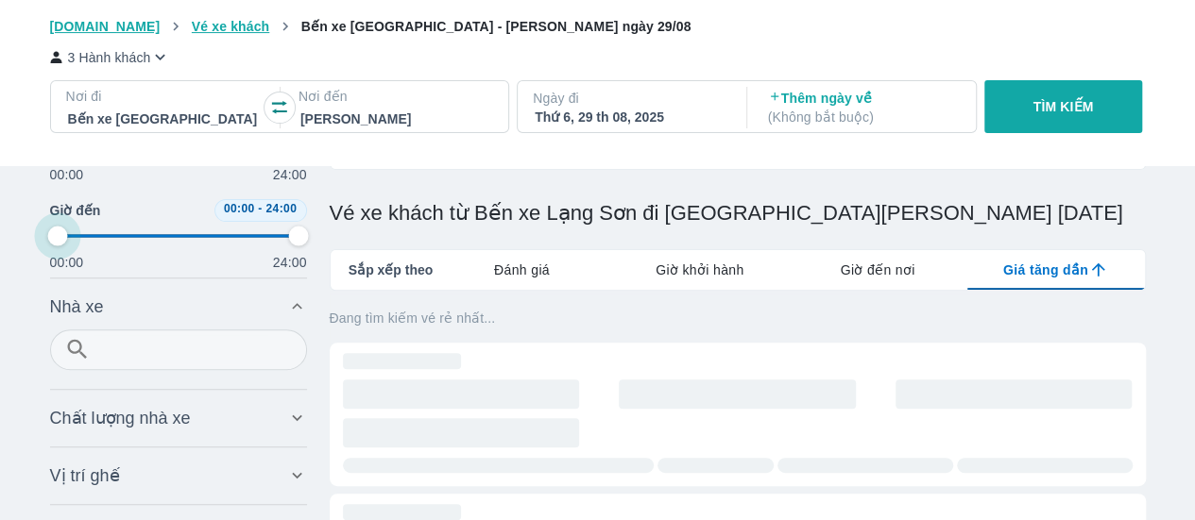
type input "97.9166666666667"
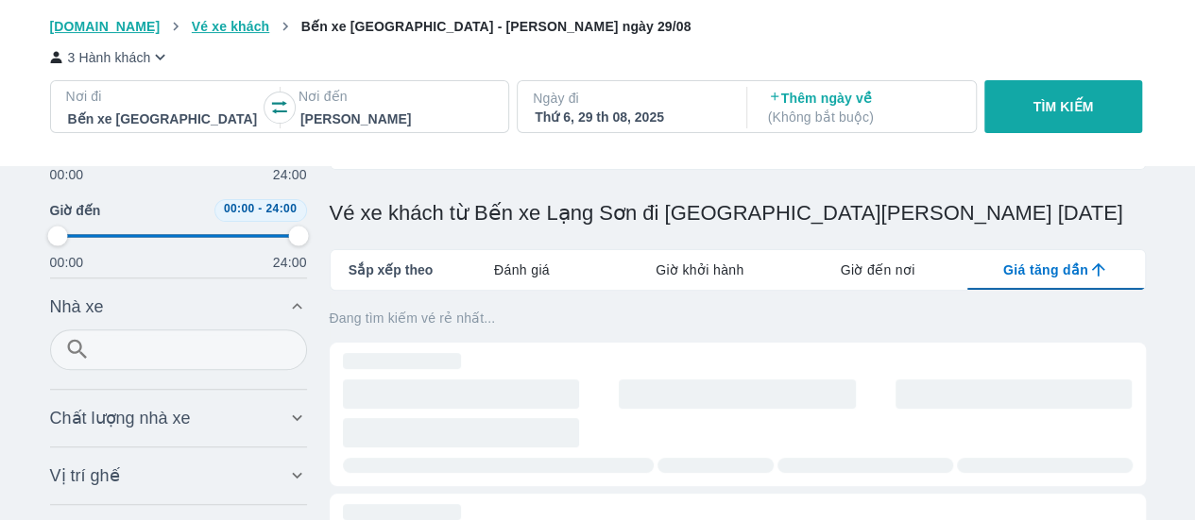
scroll to position [94, 0]
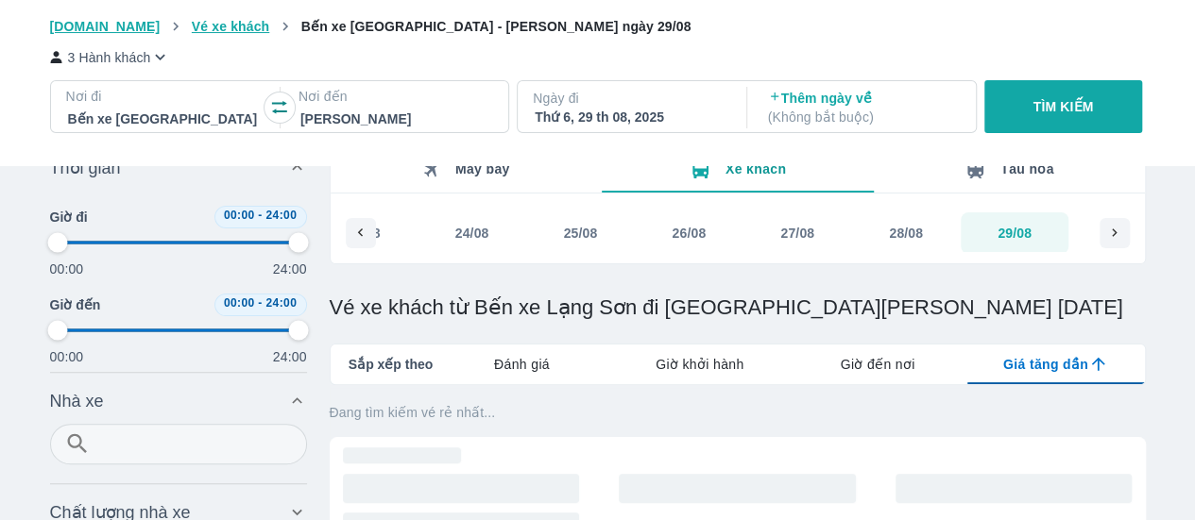
type input "97.9166666666667"
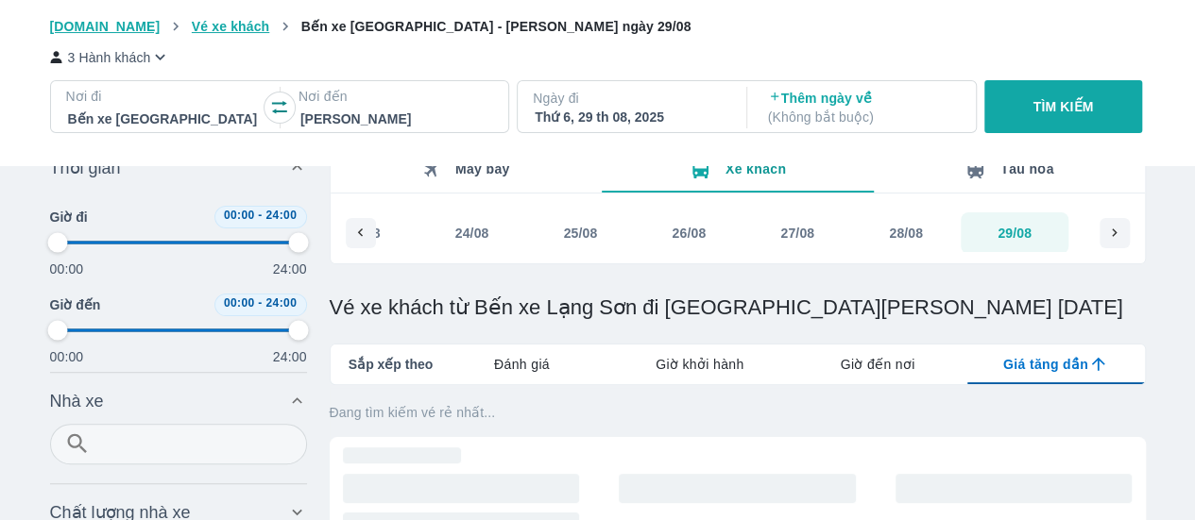
scroll to position [0, 0]
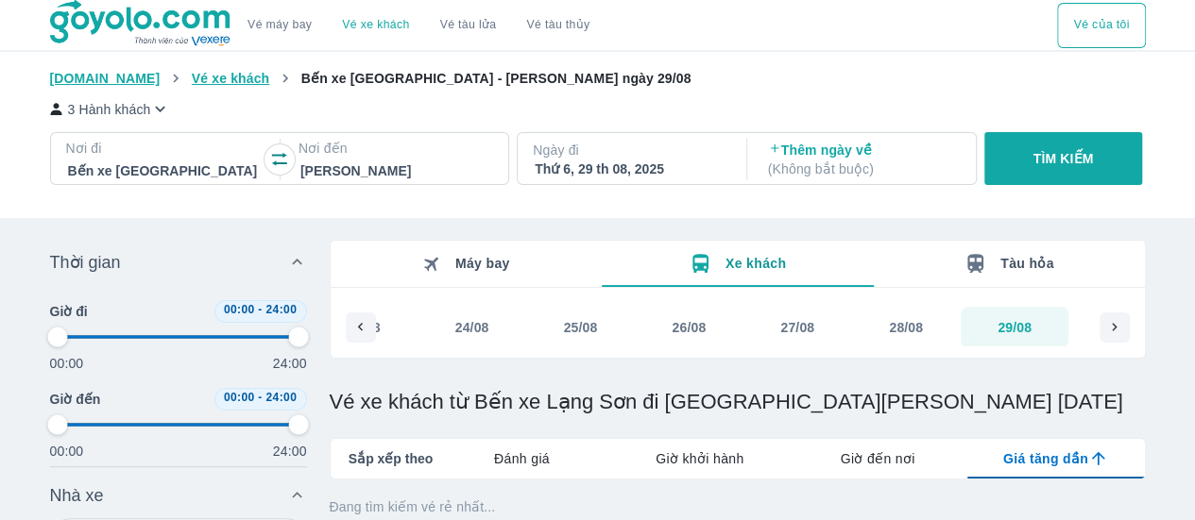
type input "97.9166666666667"
click at [1103, 328] on div at bounding box center [1115, 328] width 30 height 30
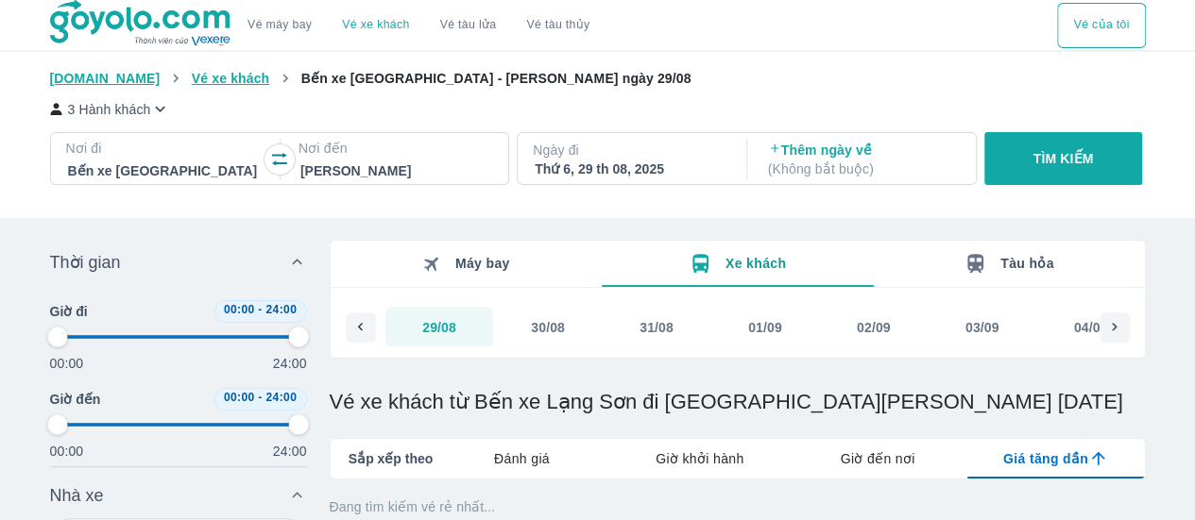
scroll to position [0, 1044]
click at [359, 333] on icon at bounding box center [360, 327] width 17 height 17
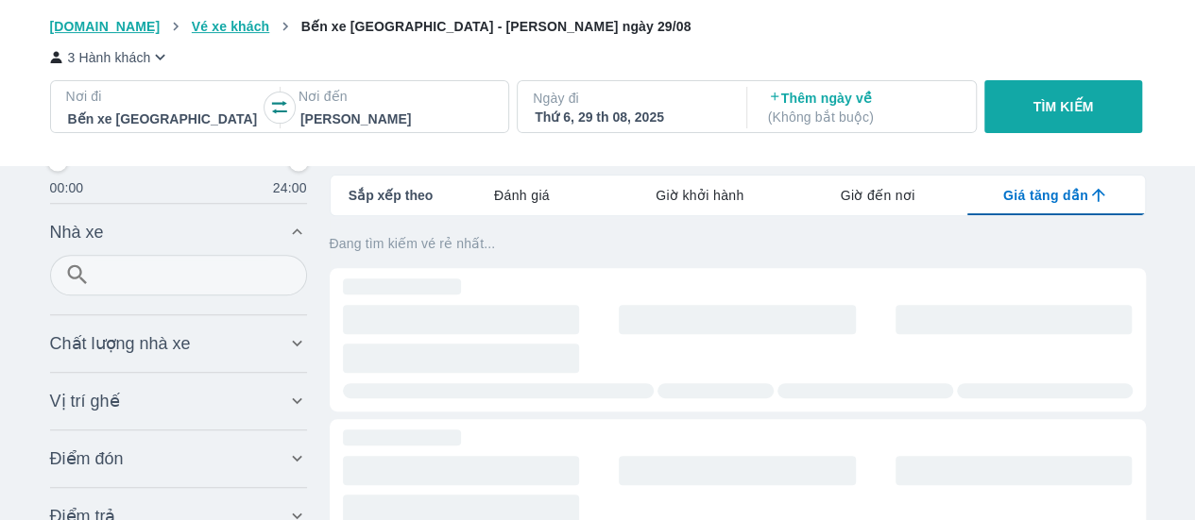
scroll to position [378, 0]
